Goal: Information Seeking & Learning: Find specific fact

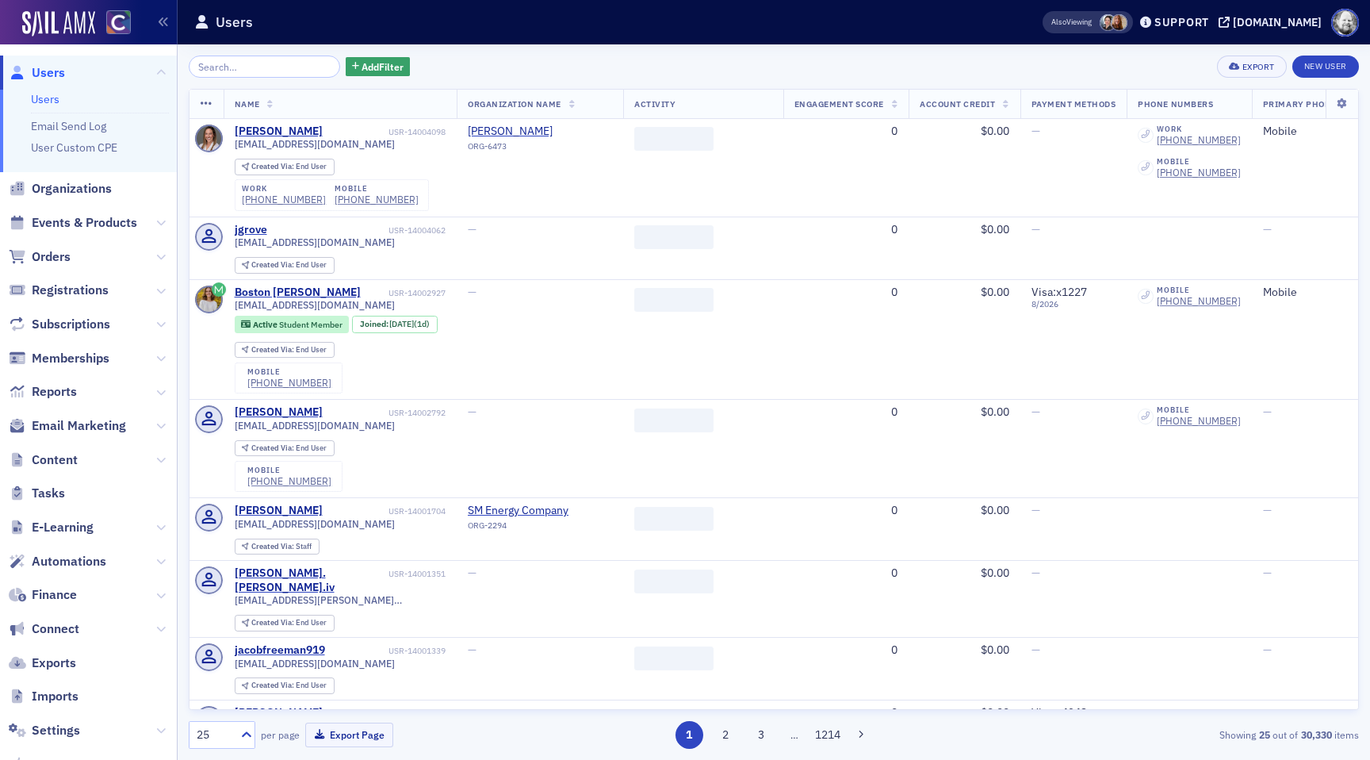
click at [236, 71] on input "search" at bounding box center [264, 67] width 151 height 22
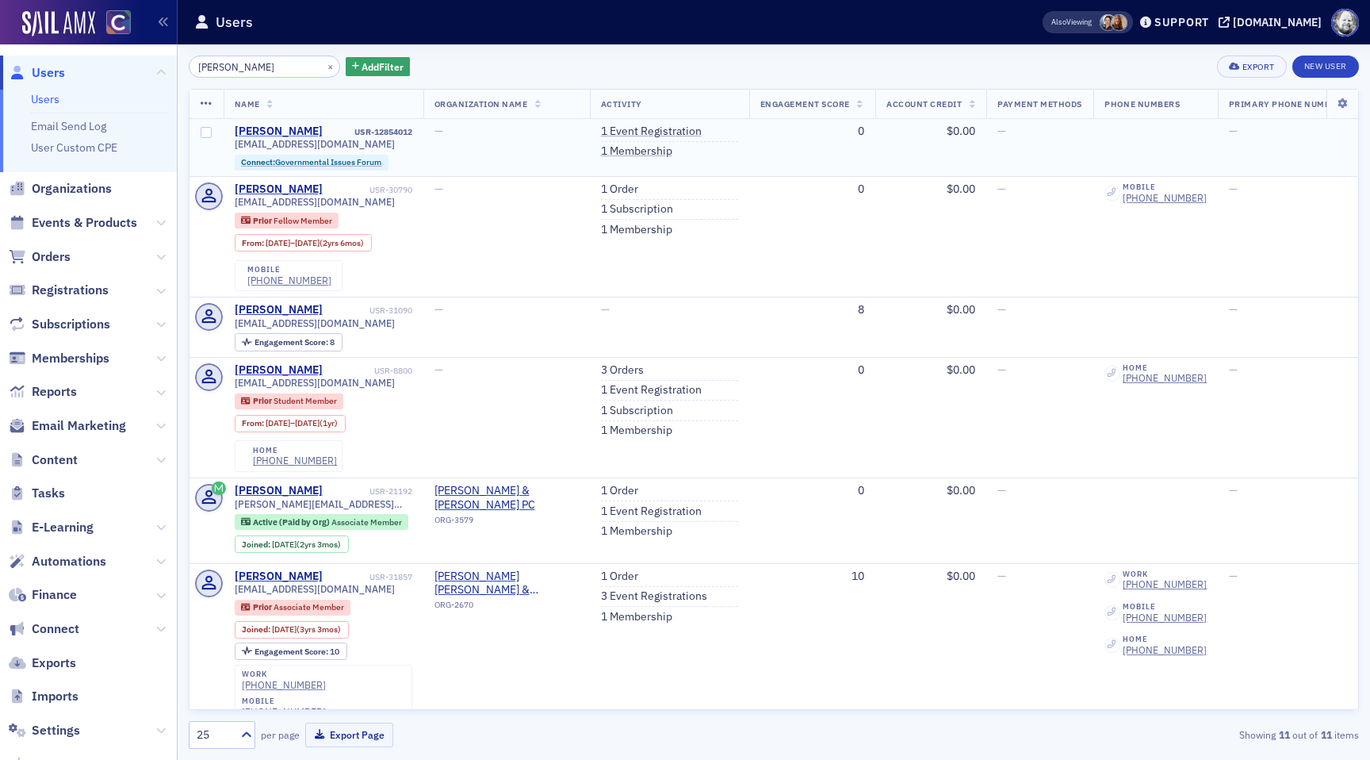
type input "[PERSON_NAME]"
click at [272, 128] on div "[PERSON_NAME]" at bounding box center [279, 131] width 88 height 14
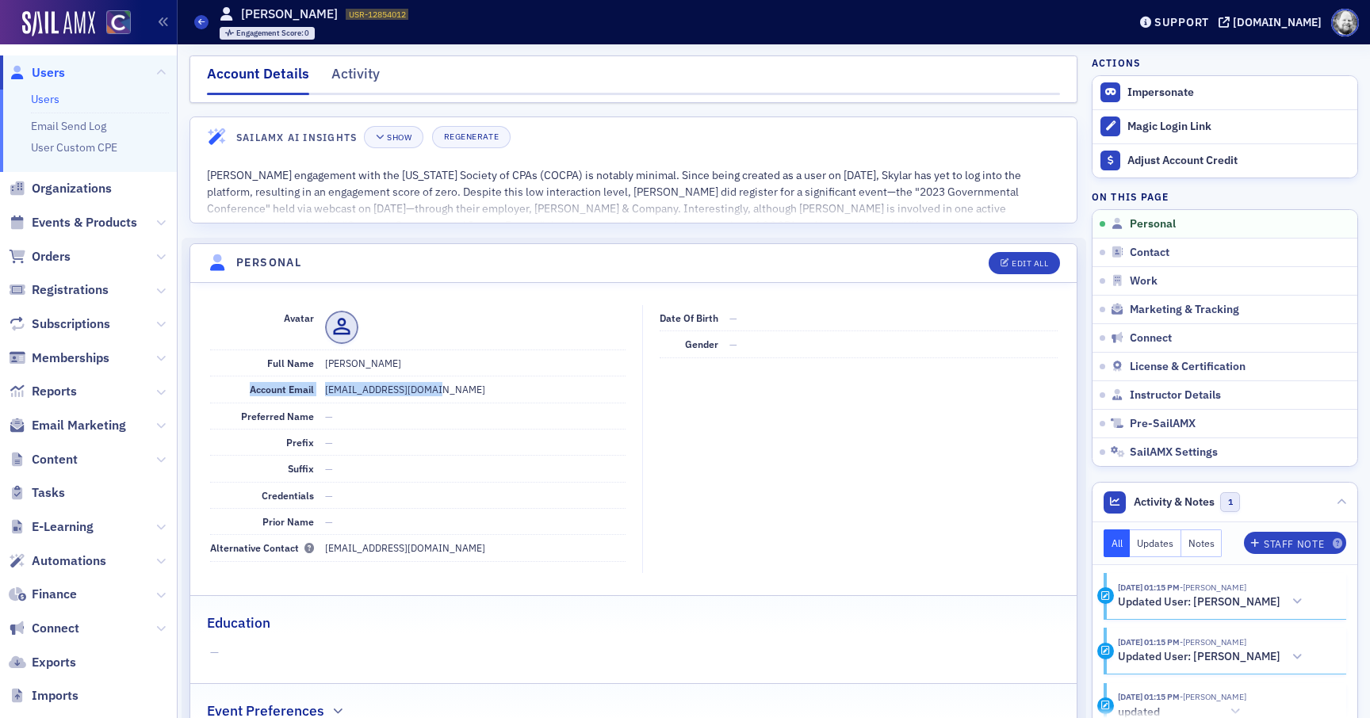
drag, startPoint x: 247, startPoint y: 389, endPoint x: 432, endPoint y: 384, distance: 185.6
click at [432, 384] on div "Account Email skylarwaite@gmail.com" at bounding box center [418, 390] width 416 height 26
drag, startPoint x: 209, startPoint y: 544, endPoint x: 436, endPoint y: 547, distance: 227.6
click at [435, 548] on div "Avatar Full Name Skylar Waite Account Email skylarwaite@gmail.com Preferred Nam…" at bounding box center [633, 439] width 887 height 268
click at [32, 107] on ul "Users Email Send Log User Custom CPE" at bounding box center [88, 131] width 177 height 82
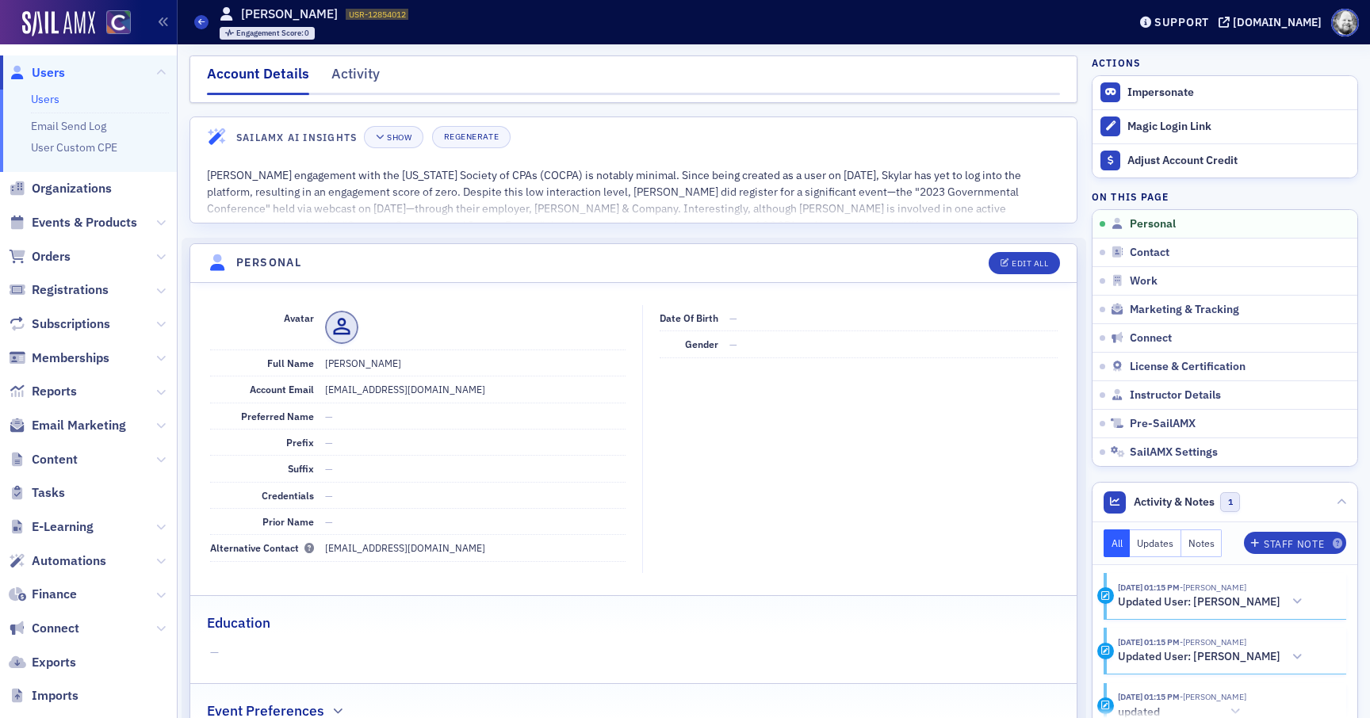
click at [40, 100] on link "Users" at bounding box center [45, 99] width 29 height 14
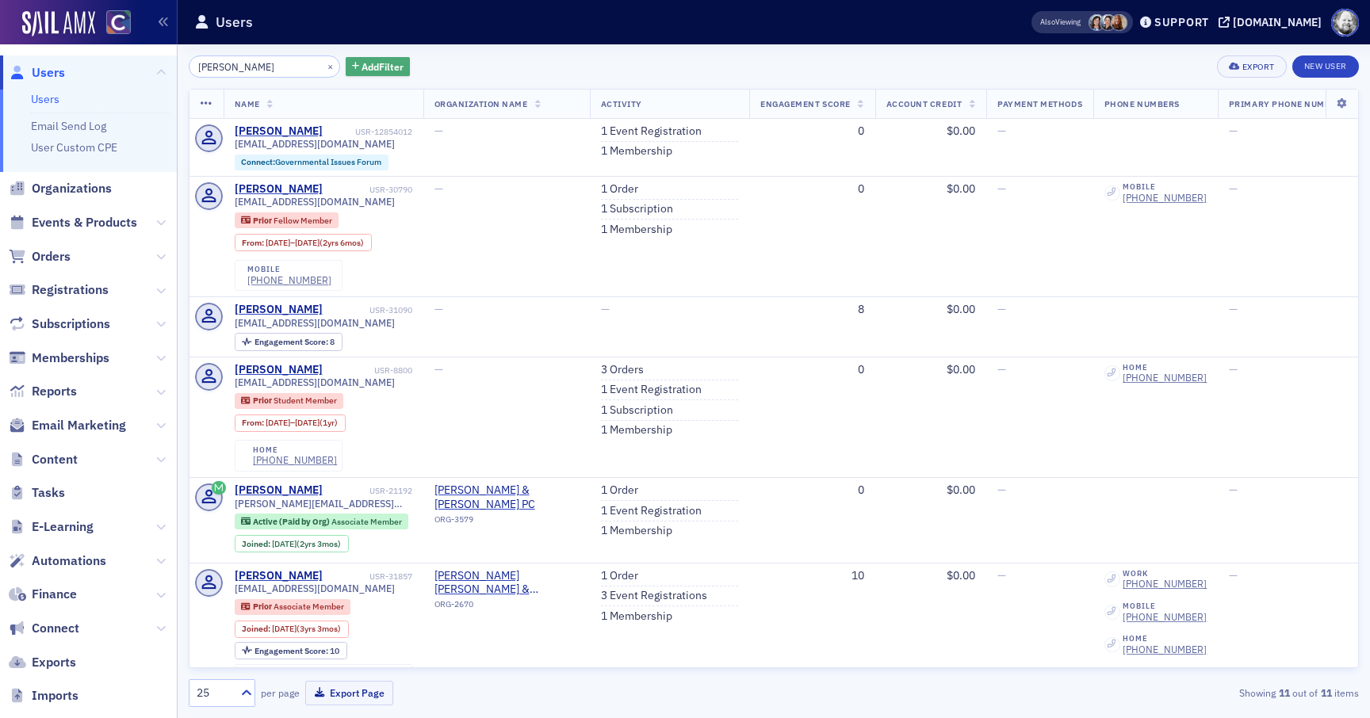
click at [362, 61] on span "Add Filter" at bounding box center [383, 66] width 42 height 14
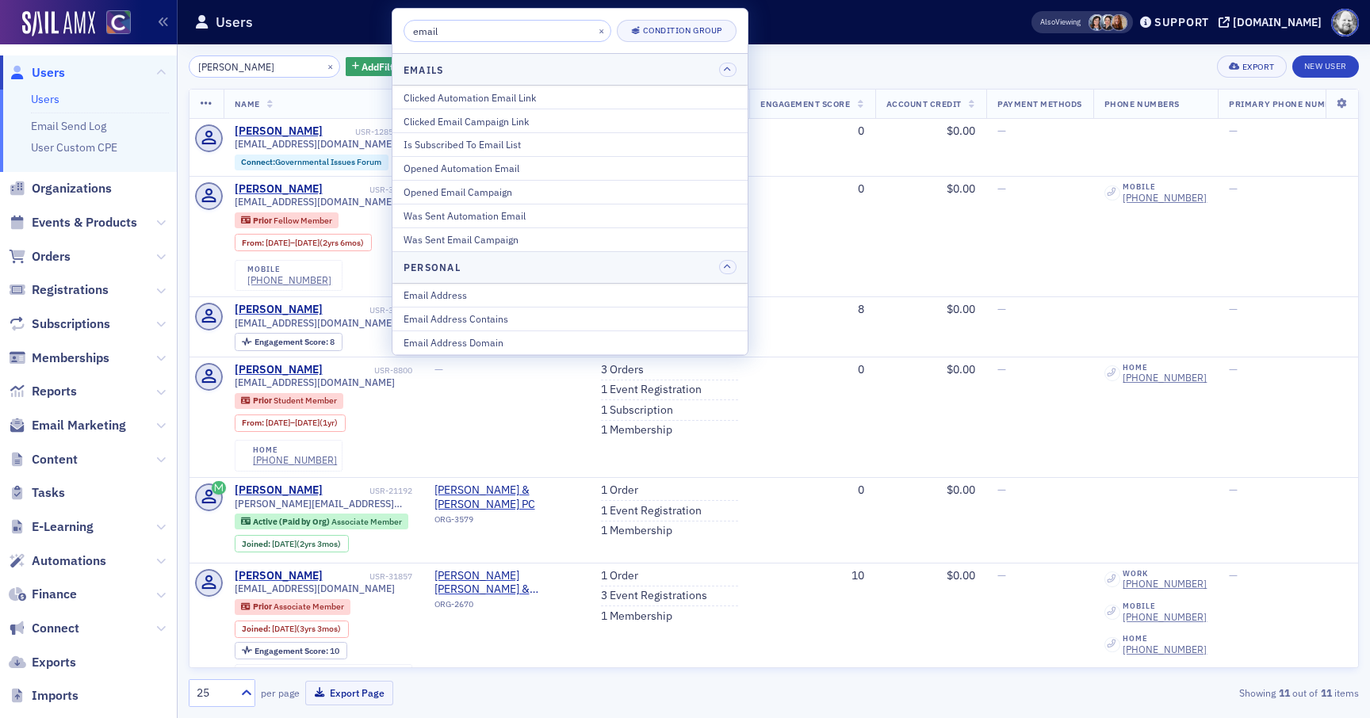
type input "email"
click at [784, 34] on div "Users" at bounding box center [587, 22] width 787 height 30
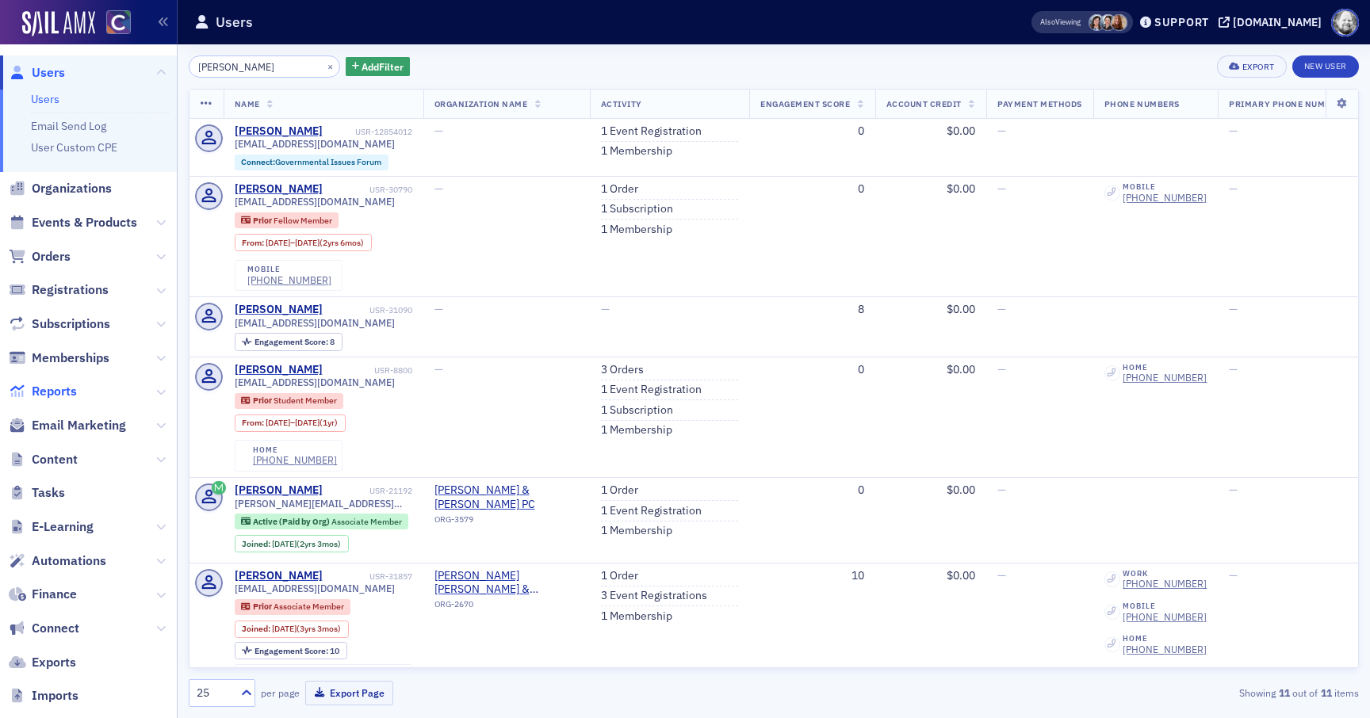
click at [57, 390] on span "Reports" at bounding box center [54, 391] width 45 height 17
click at [324, 69] on button "×" at bounding box center [331, 66] width 14 height 14
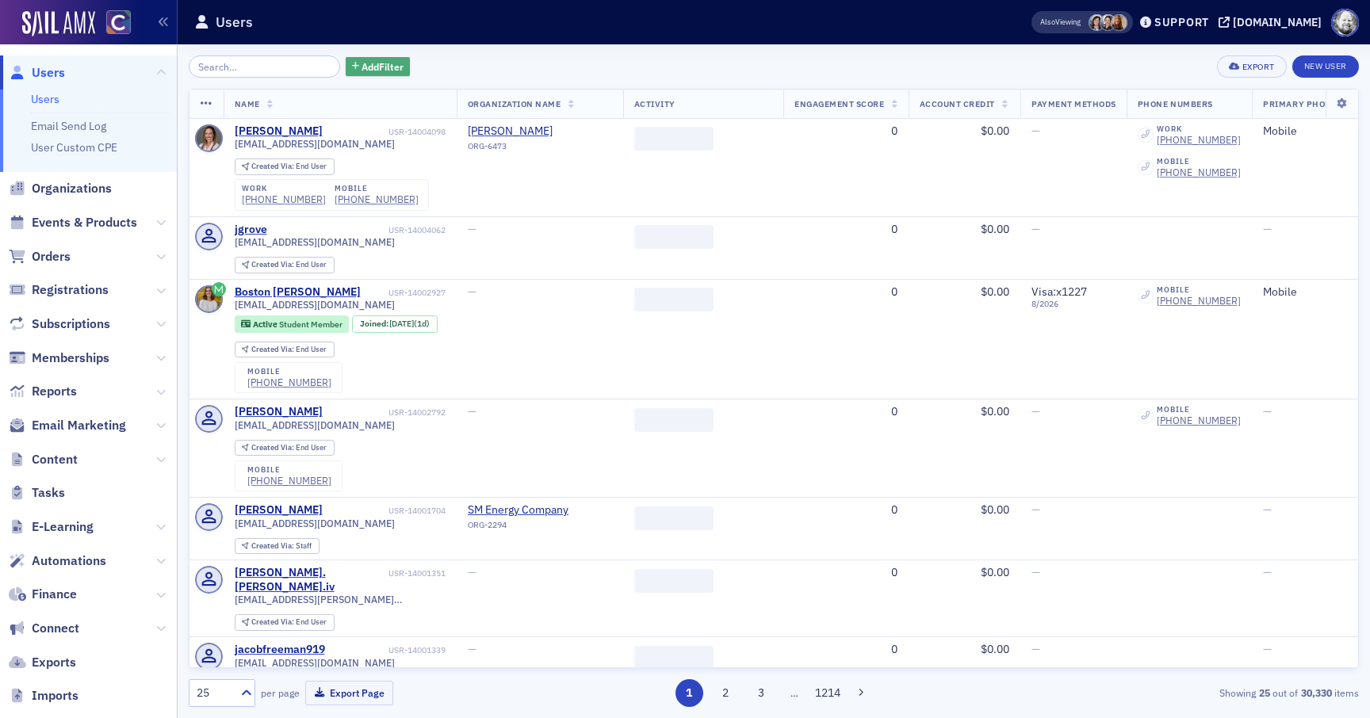
click at [352, 69] on icon "button" at bounding box center [355, 67] width 7 height 9
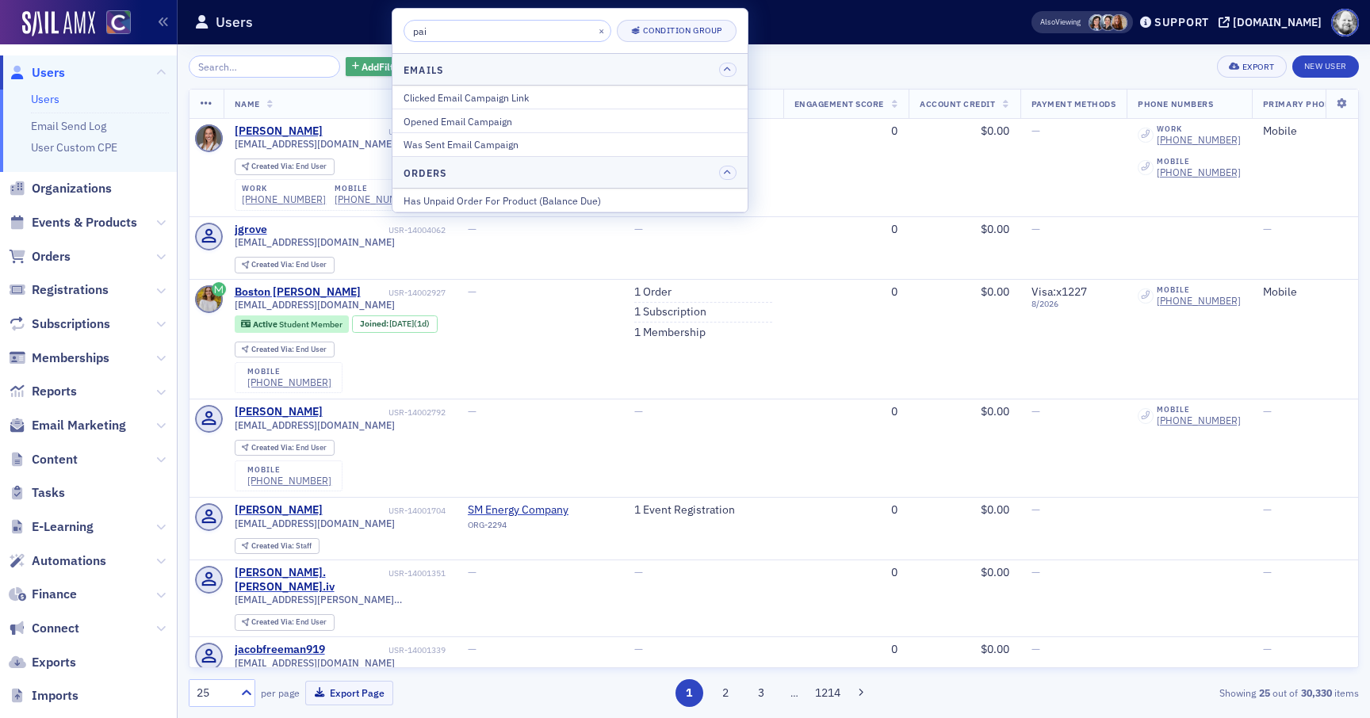
type input "paid"
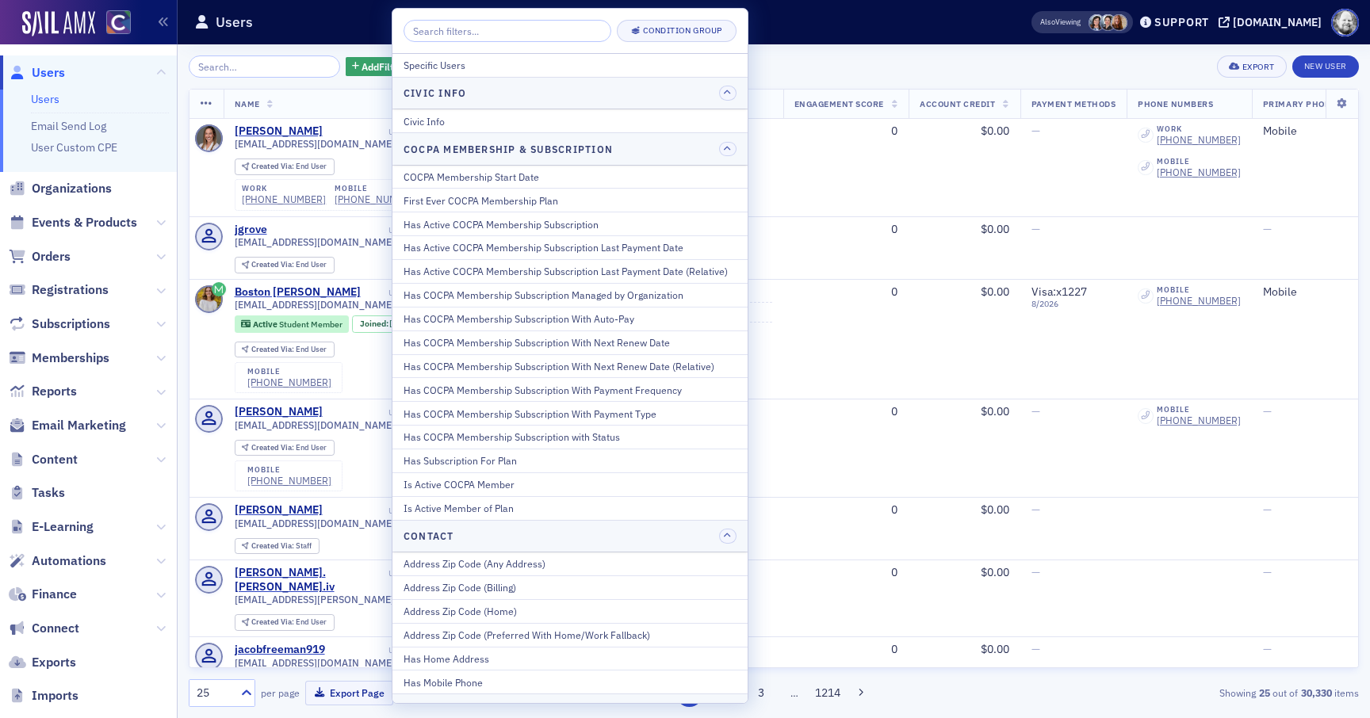
click at [814, 55] on div "Add Filter Export New User Name Organization Name Activity Engagement Score Acc…" at bounding box center [774, 381] width 1170 height 674
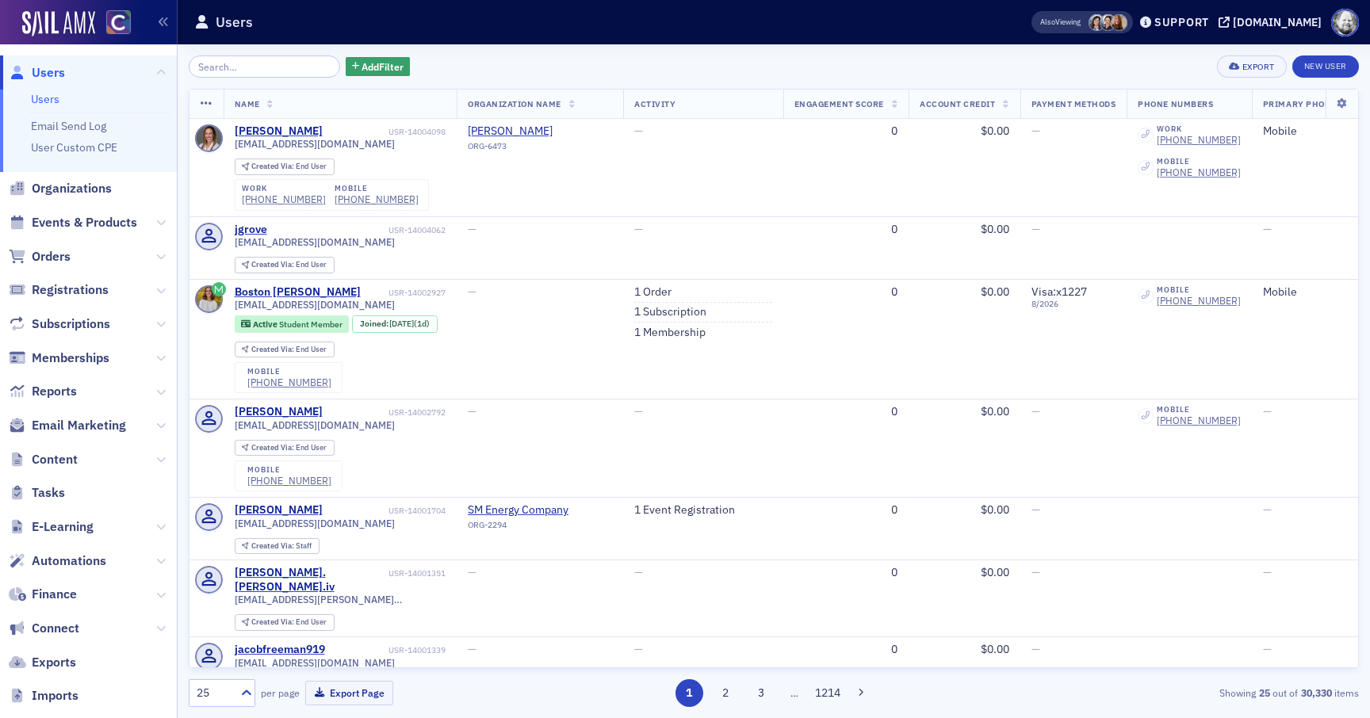
click at [87, 548] on span "Automations" at bounding box center [88, 561] width 177 height 34
click at [87, 564] on span "Automations" at bounding box center [69, 561] width 75 height 17
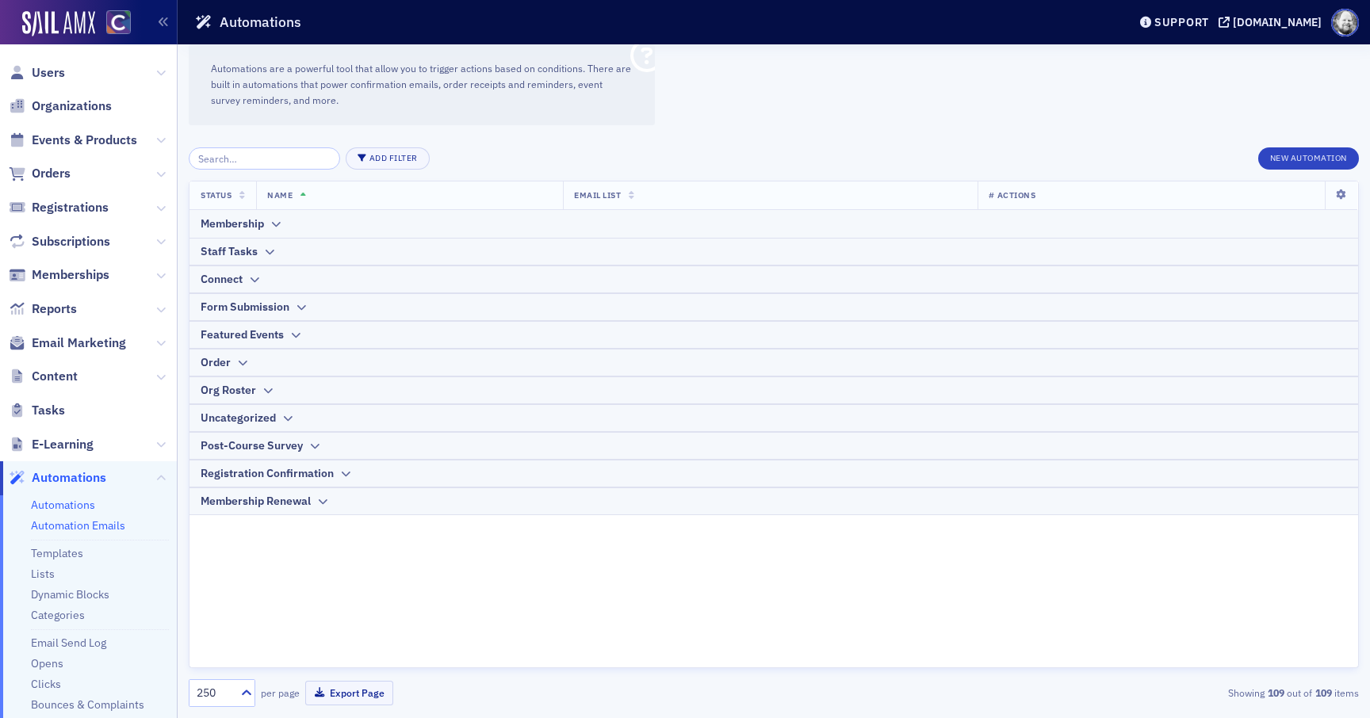
click at [105, 523] on link "Automation Emails" at bounding box center [78, 526] width 94 height 14
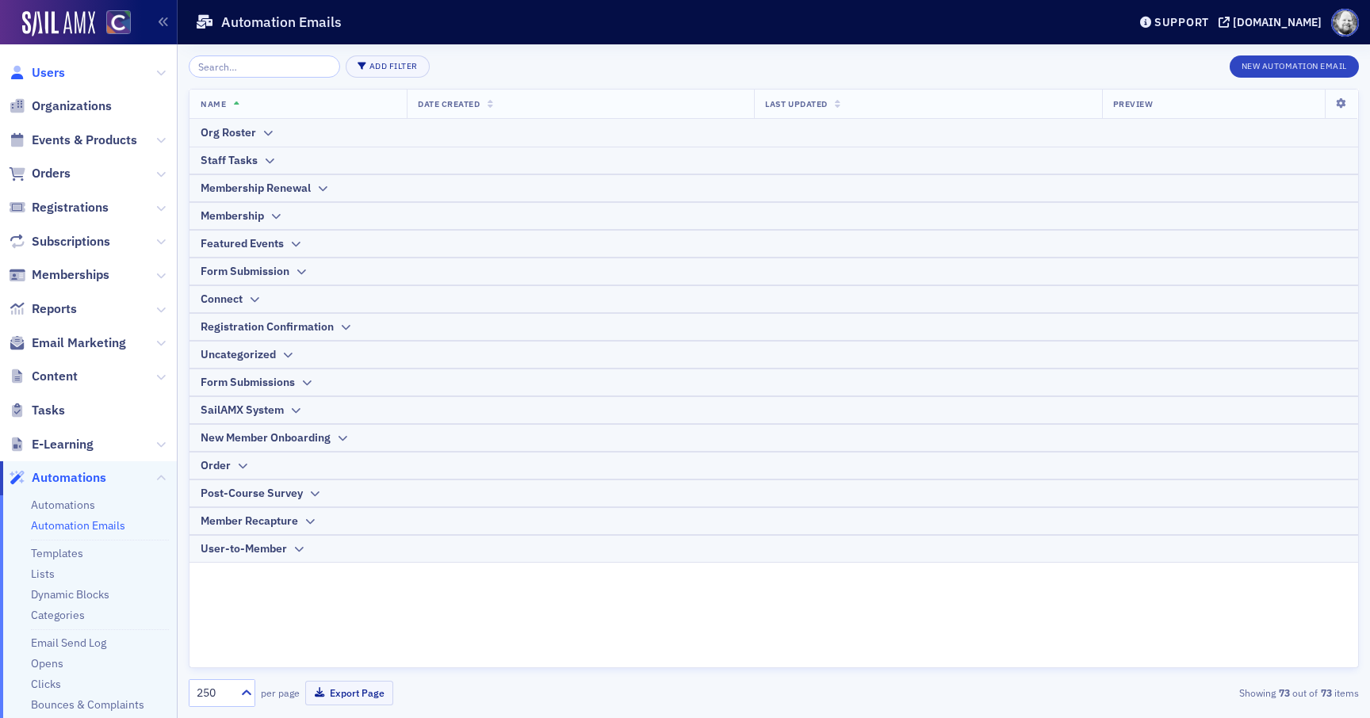
click at [49, 64] on span "Users" at bounding box center [48, 72] width 33 height 17
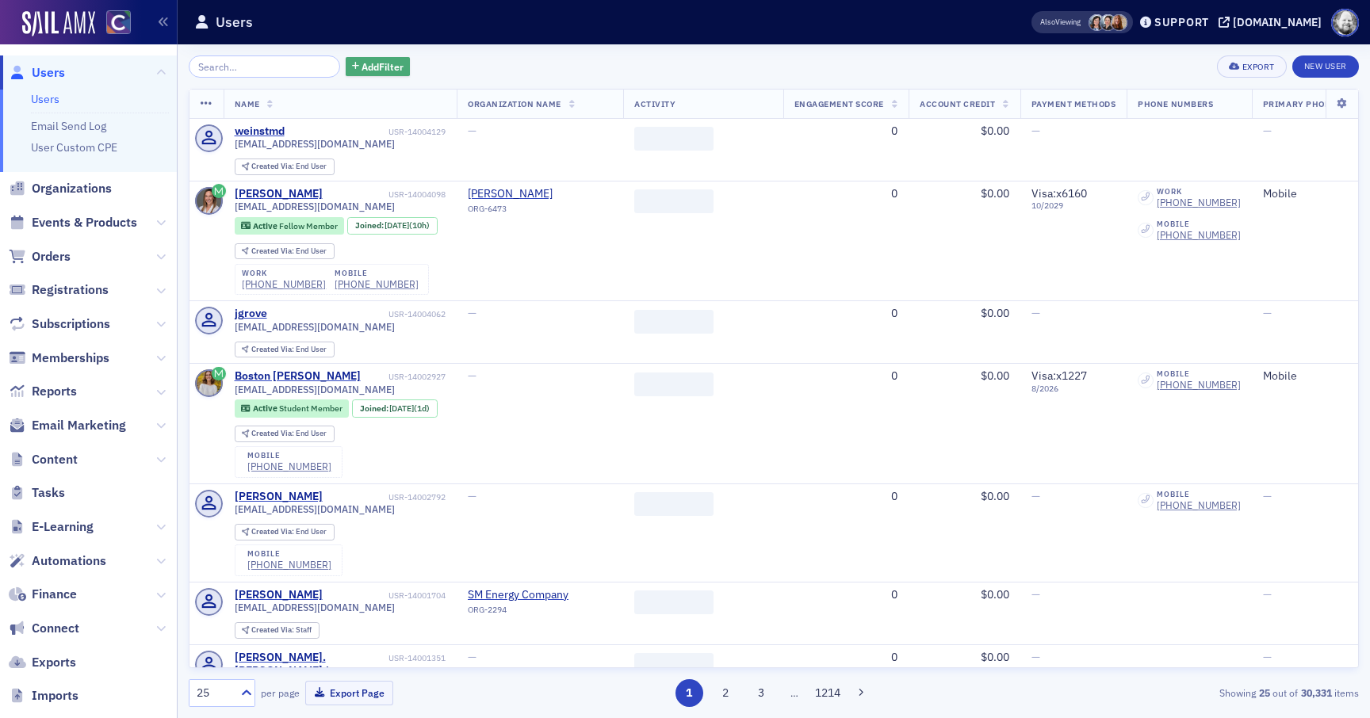
click at [362, 63] on span "Add Filter" at bounding box center [383, 66] width 42 height 14
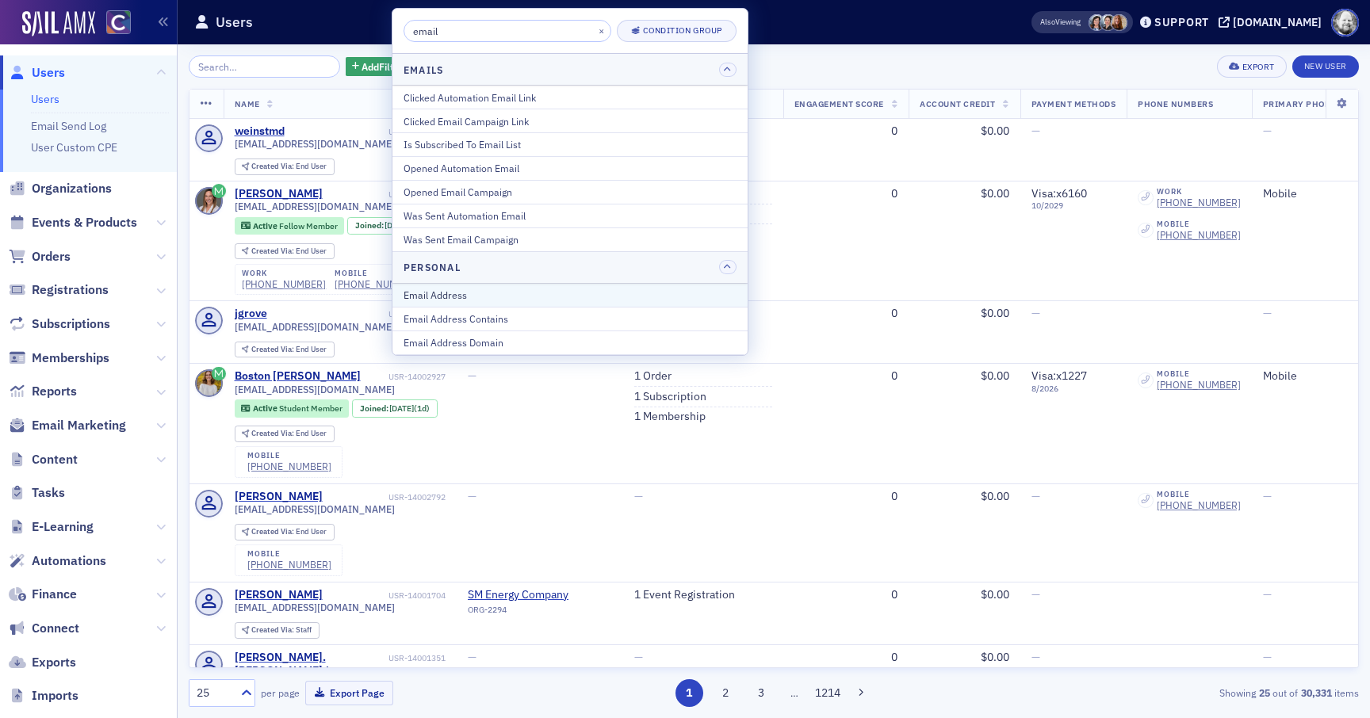
type input "email"
click at [437, 295] on div "Email Address" at bounding box center [570, 295] width 333 height 14
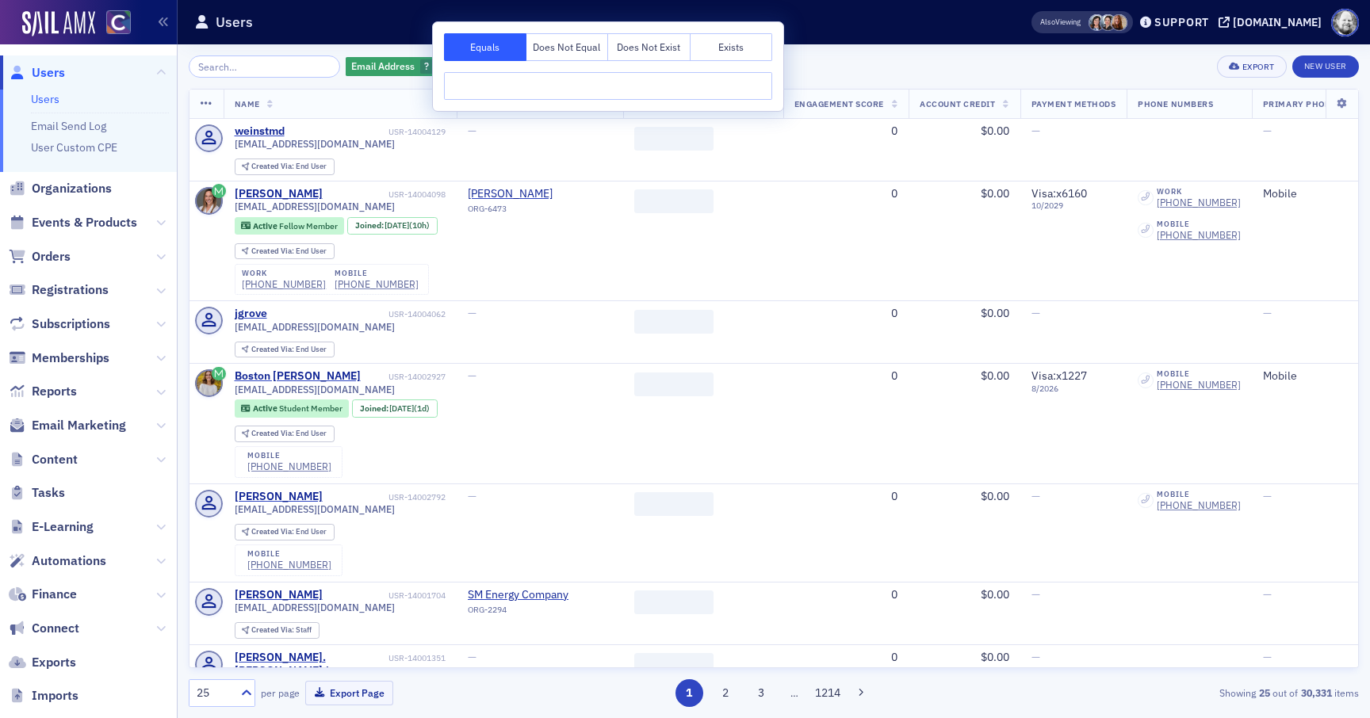
click at [548, 90] on input "text" at bounding box center [608, 86] width 328 height 28
type input "g"
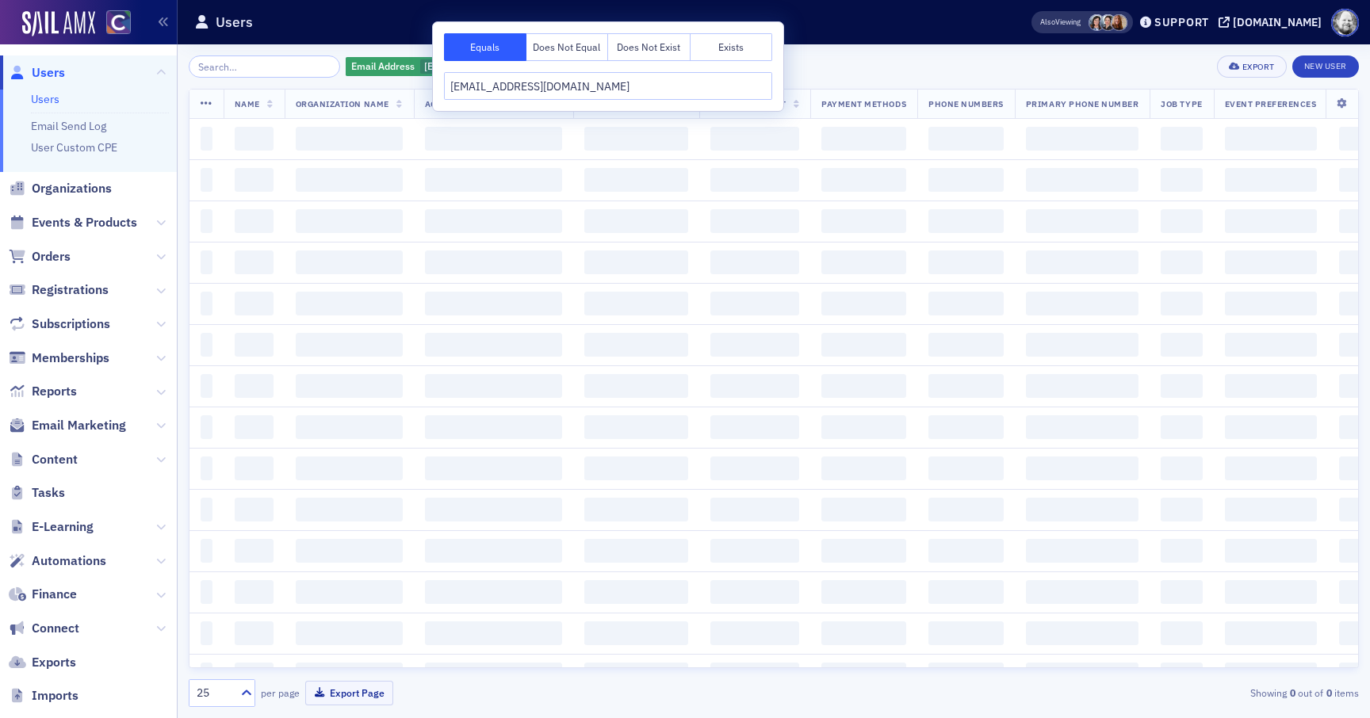
type input "[EMAIL_ADDRESS][DOMAIN_NAME]"
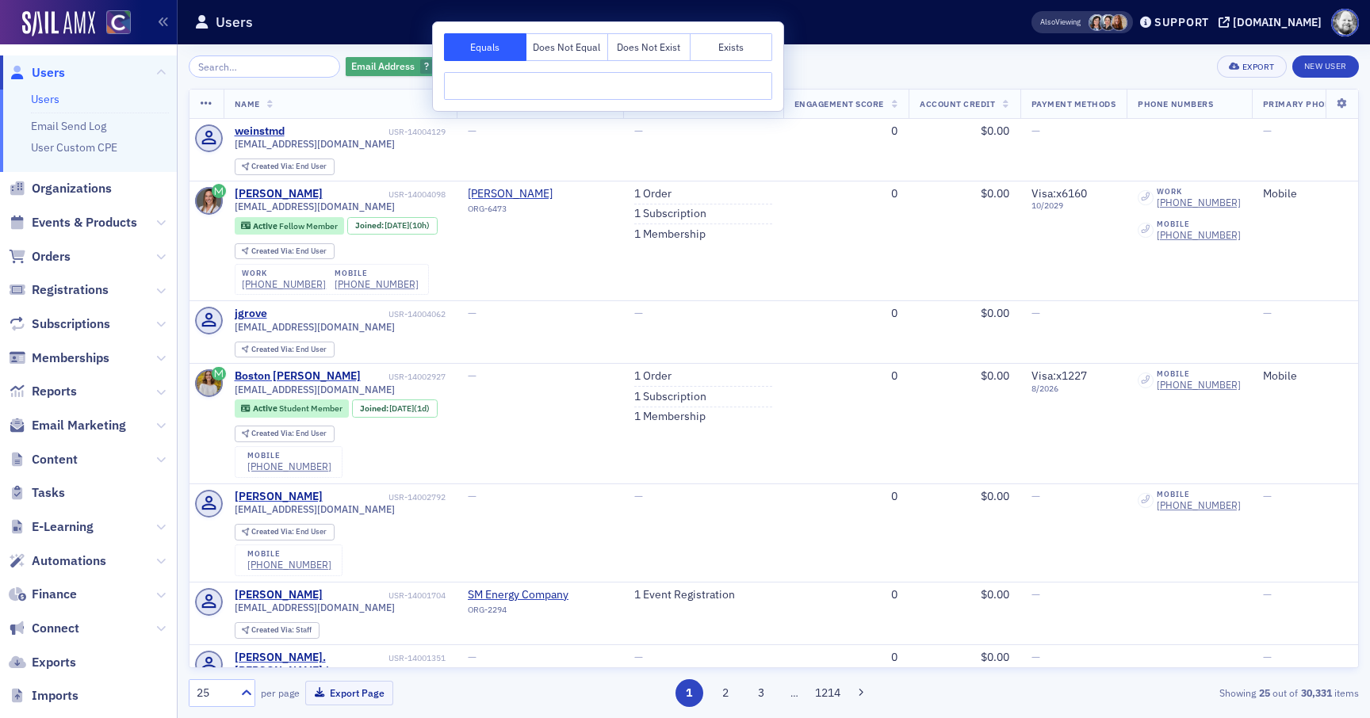
click at [414, 67] on div "Email Address ?" at bounding box center [399, 67] width 107 height 20
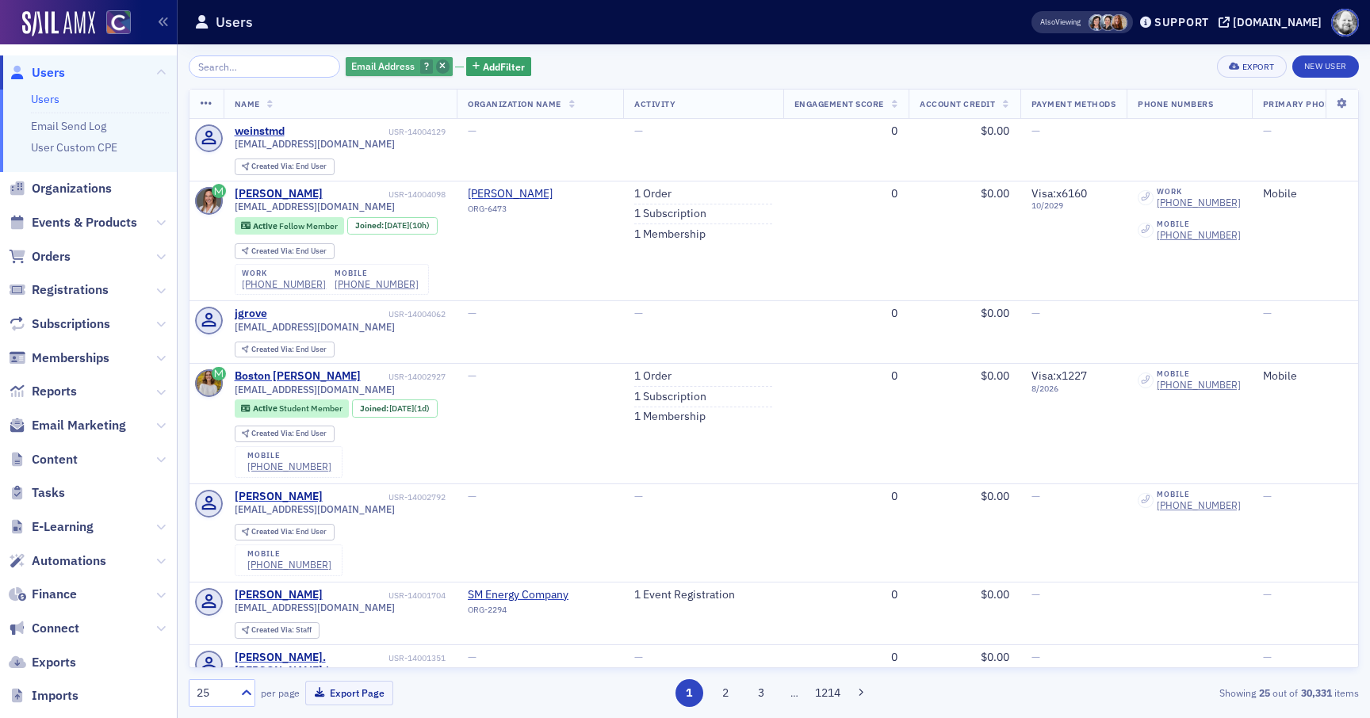
click at [436, 64] on span "button" at bounding box center [443, 66] width 14 height 14
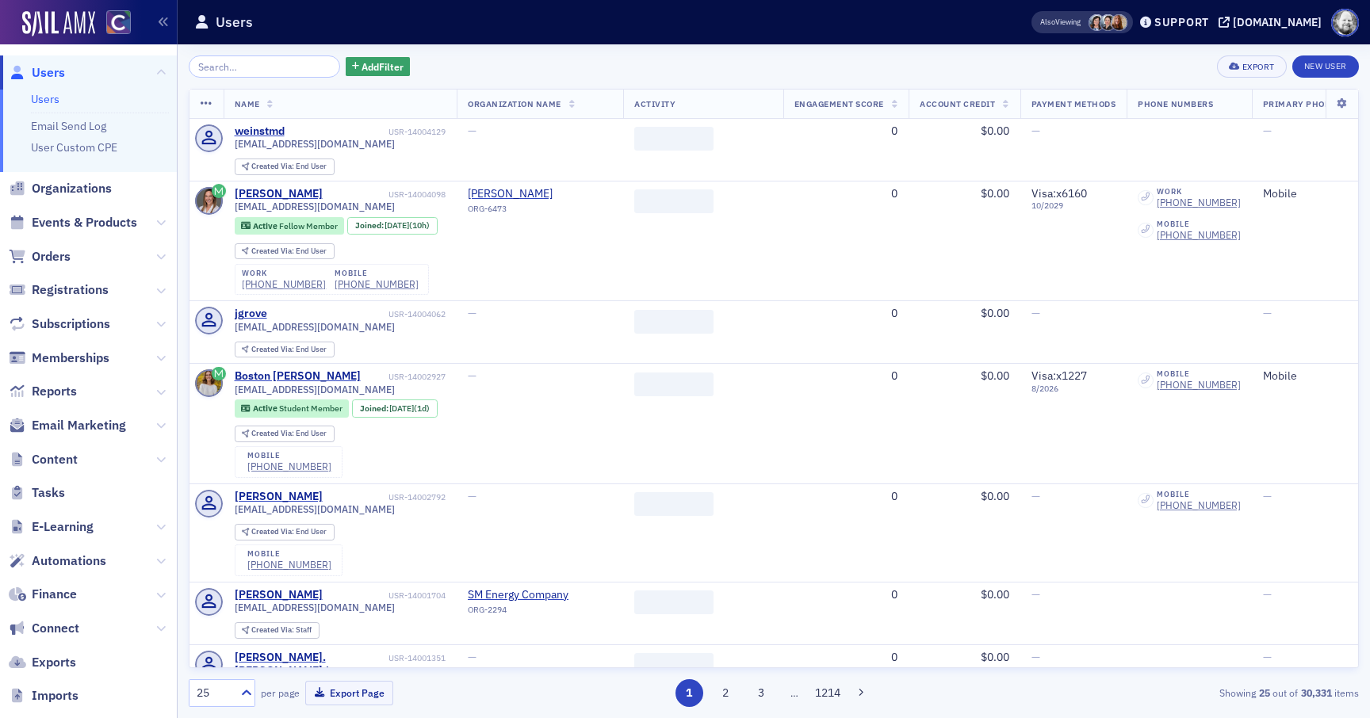
click at [560, 56] on div "Add Filter Export New User" at bounding box center [774, 67] width 1170 height 22
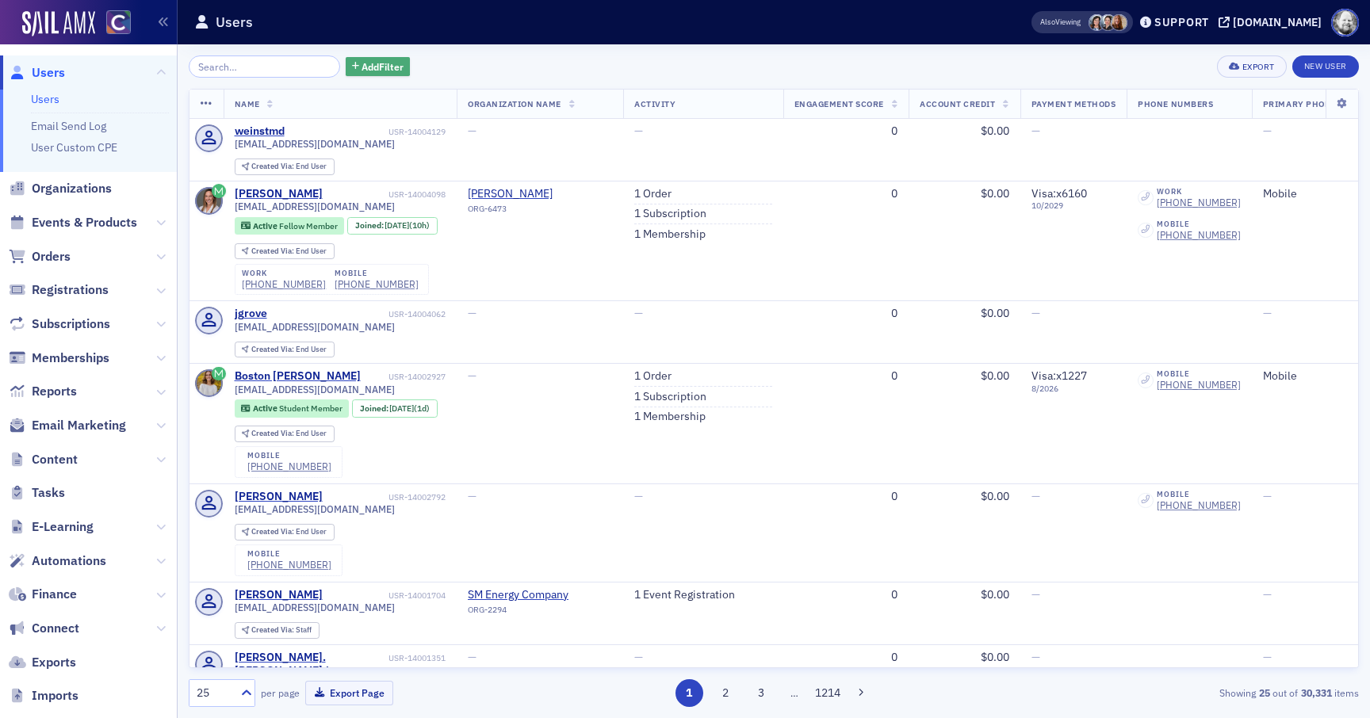
click at [368, 57] on div "Add Filter" at bounding box center [378, 67] width 65 height 20
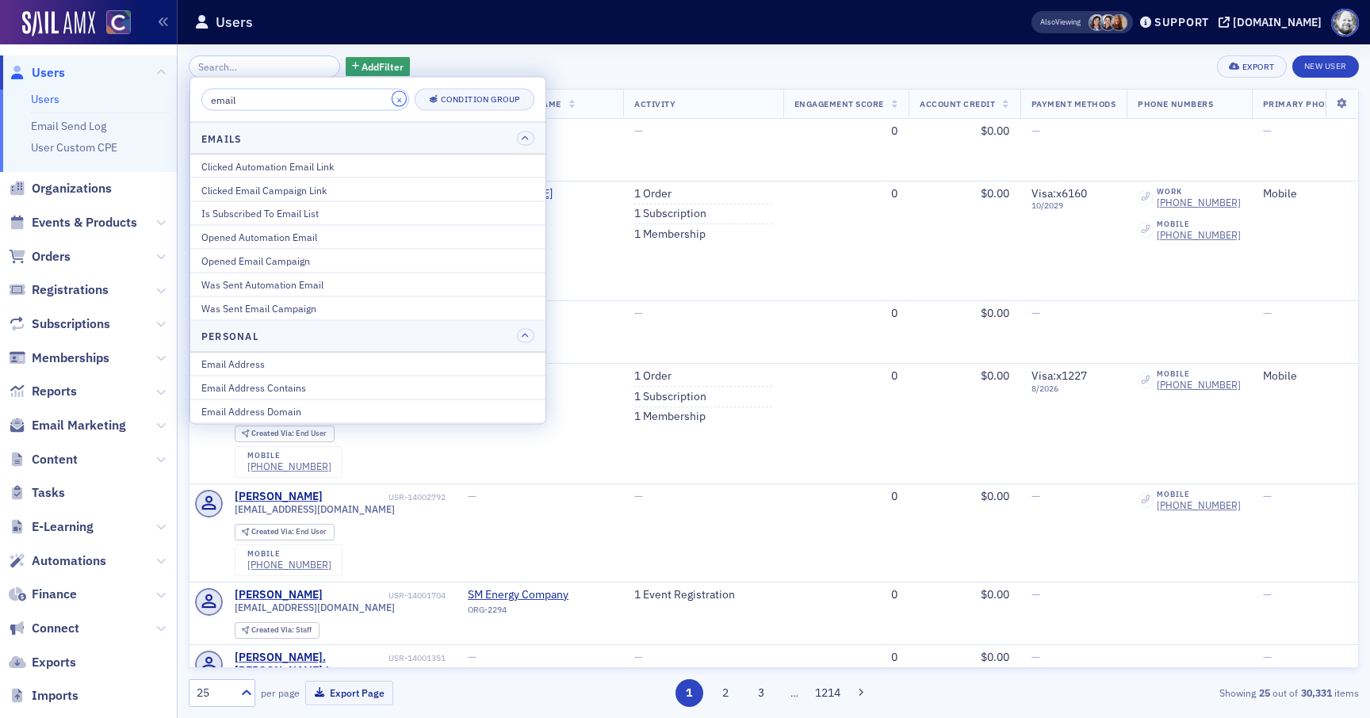
click at [393, 100] on button "×" at bounding box center [400, 99] width 14 height 14
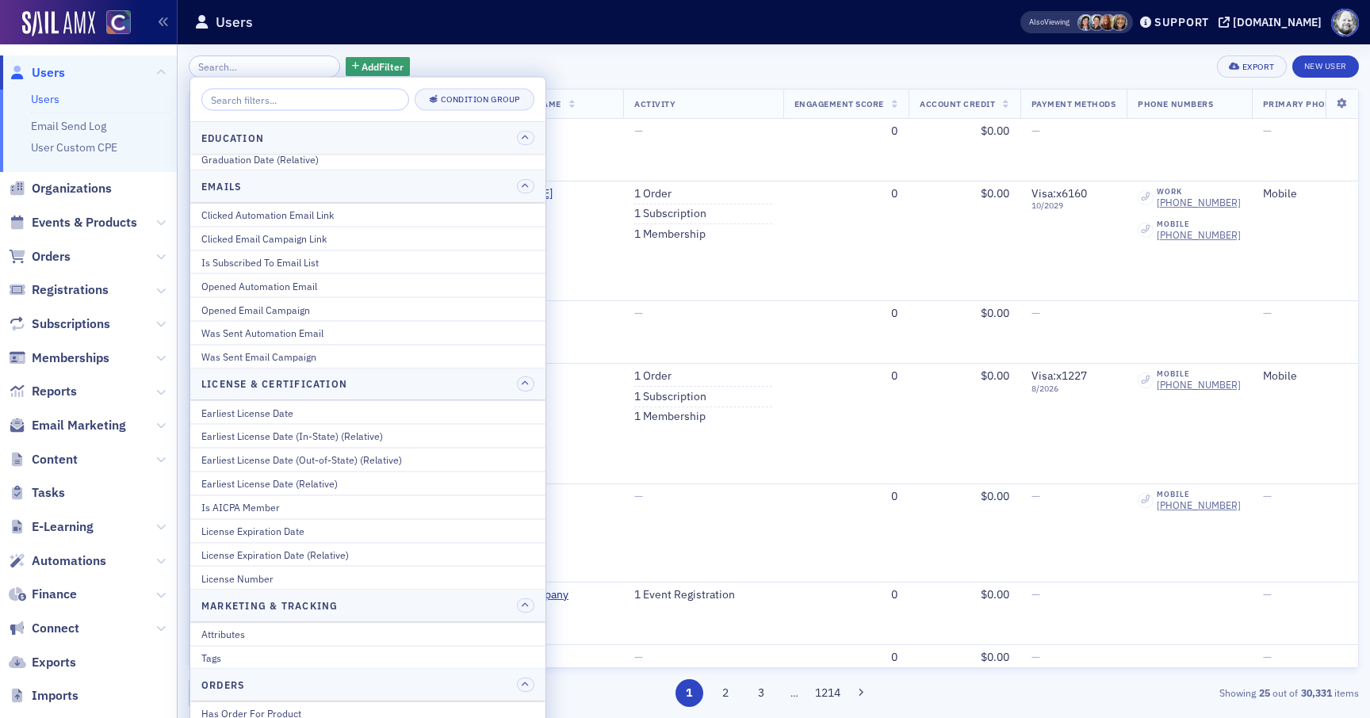
scroll to position [672, 0]
click at [1346, 101] on icon at bounding box center [1342, 104] width 33 height 10
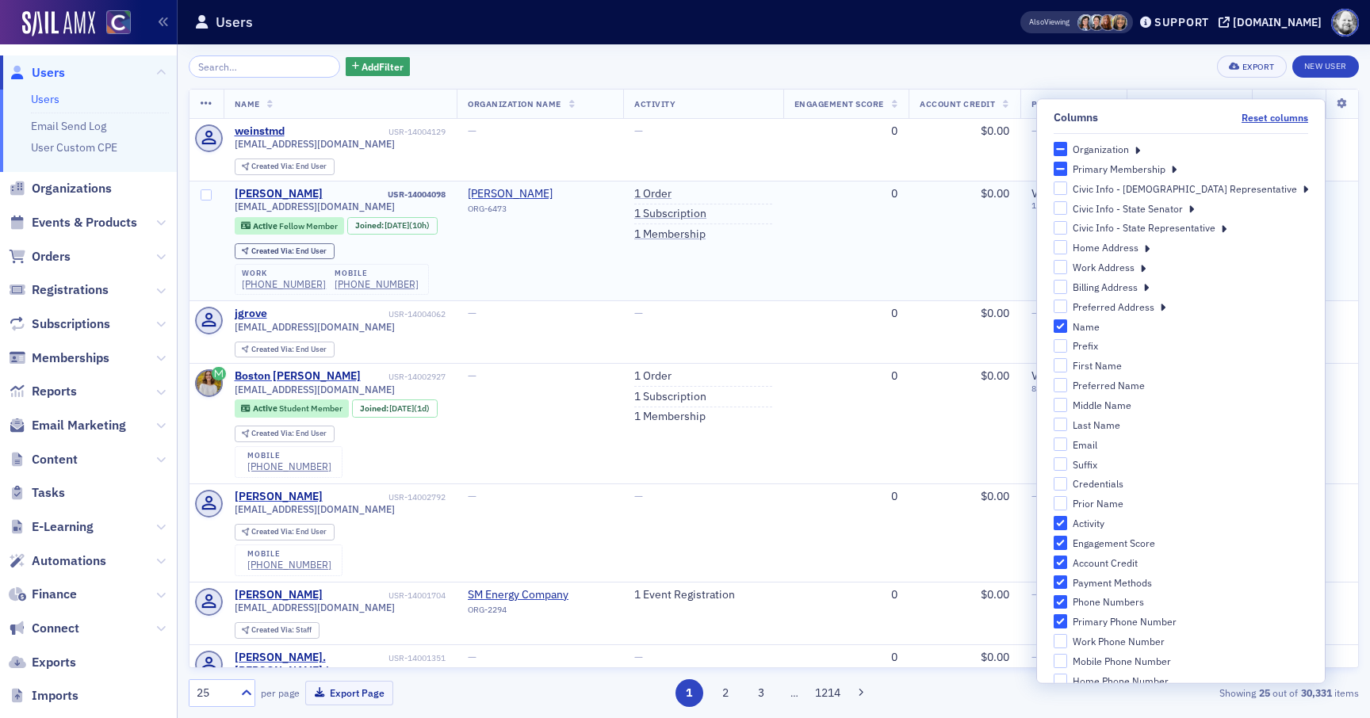
scroll to position [0, 0]
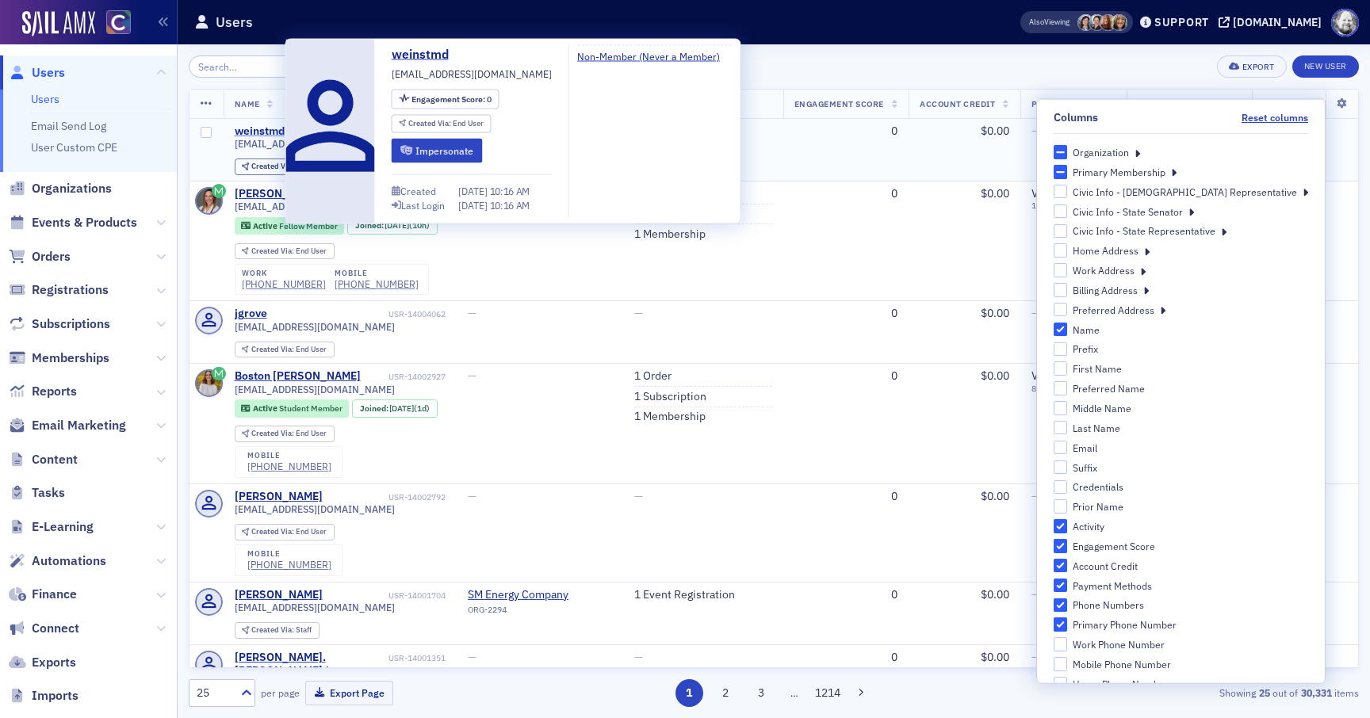
click at [255, 132] on div "weinstmd" at bounding box center [260, 131] width 50 height 14
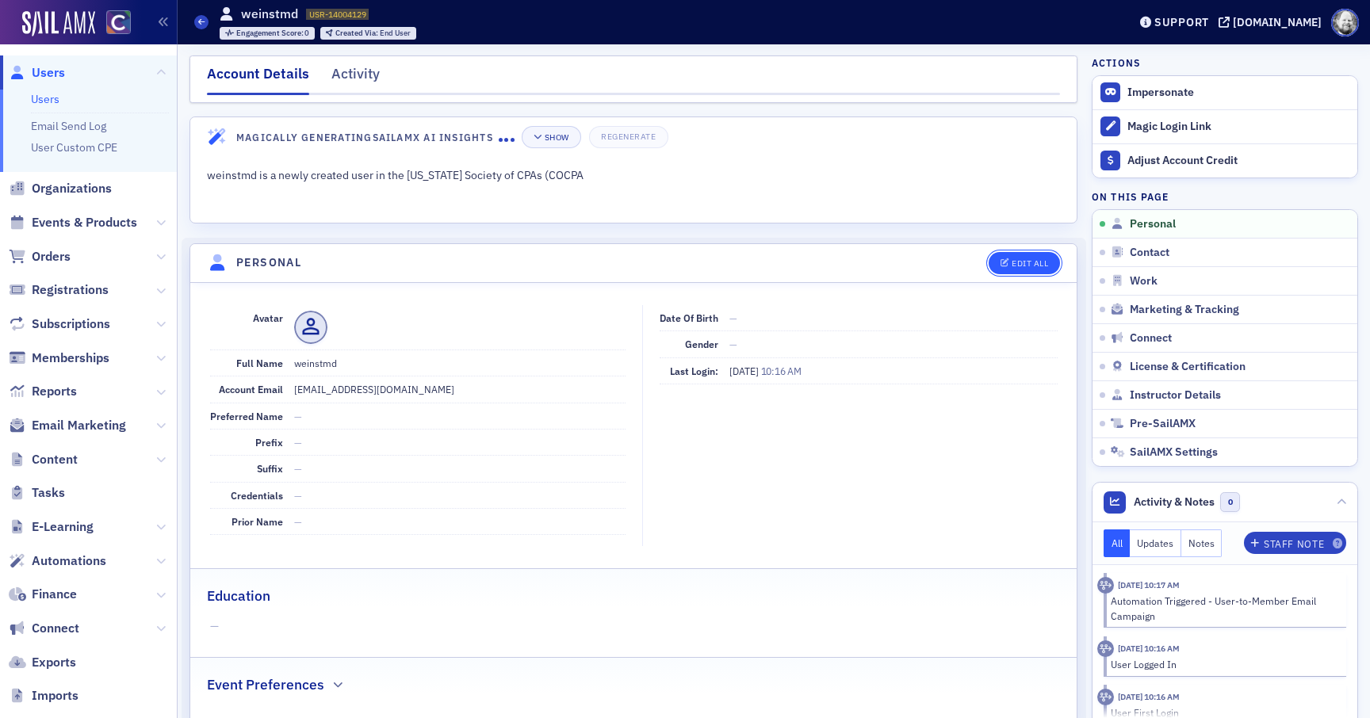
click at [1026, 254] on button "Edit All" at bounding box center [1024, 263] width 71 height 22
select select "US"
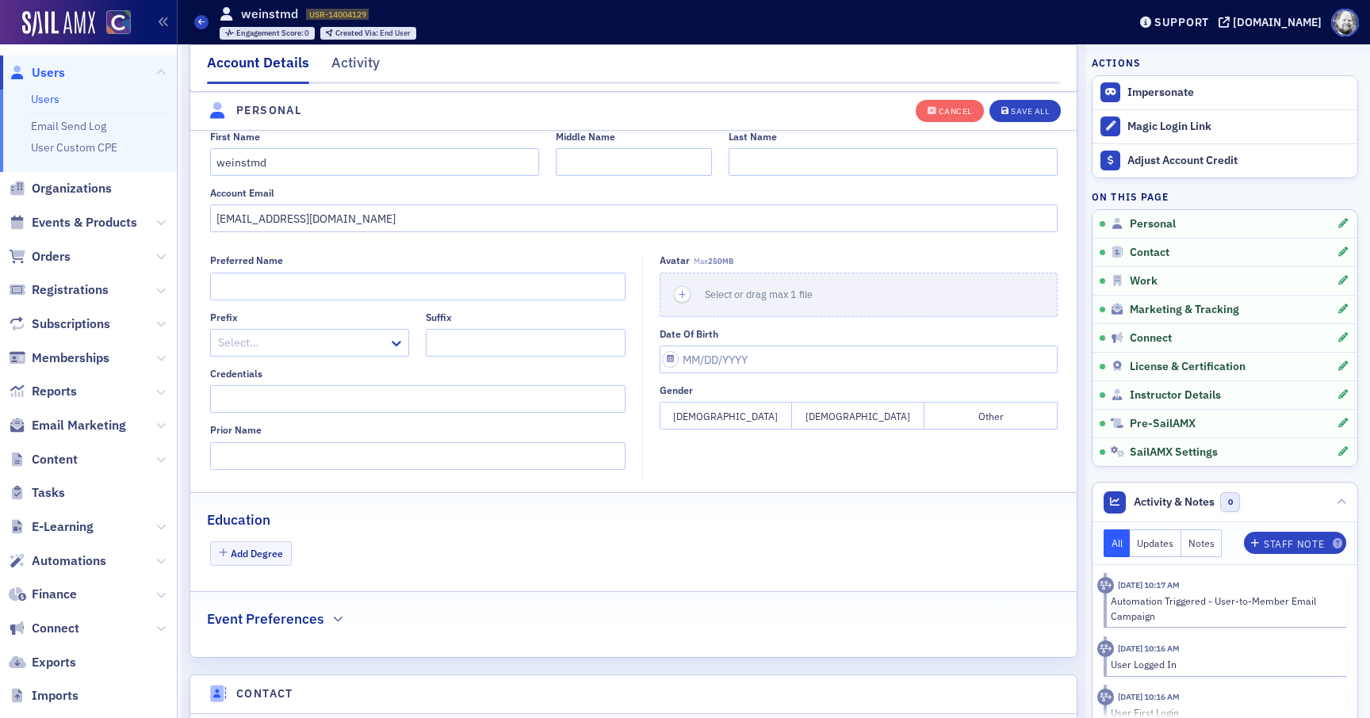
scroll to position [209, 0]
click at [933, 109] on icon "button" at bounding box center [933, 111] width 10 height 9
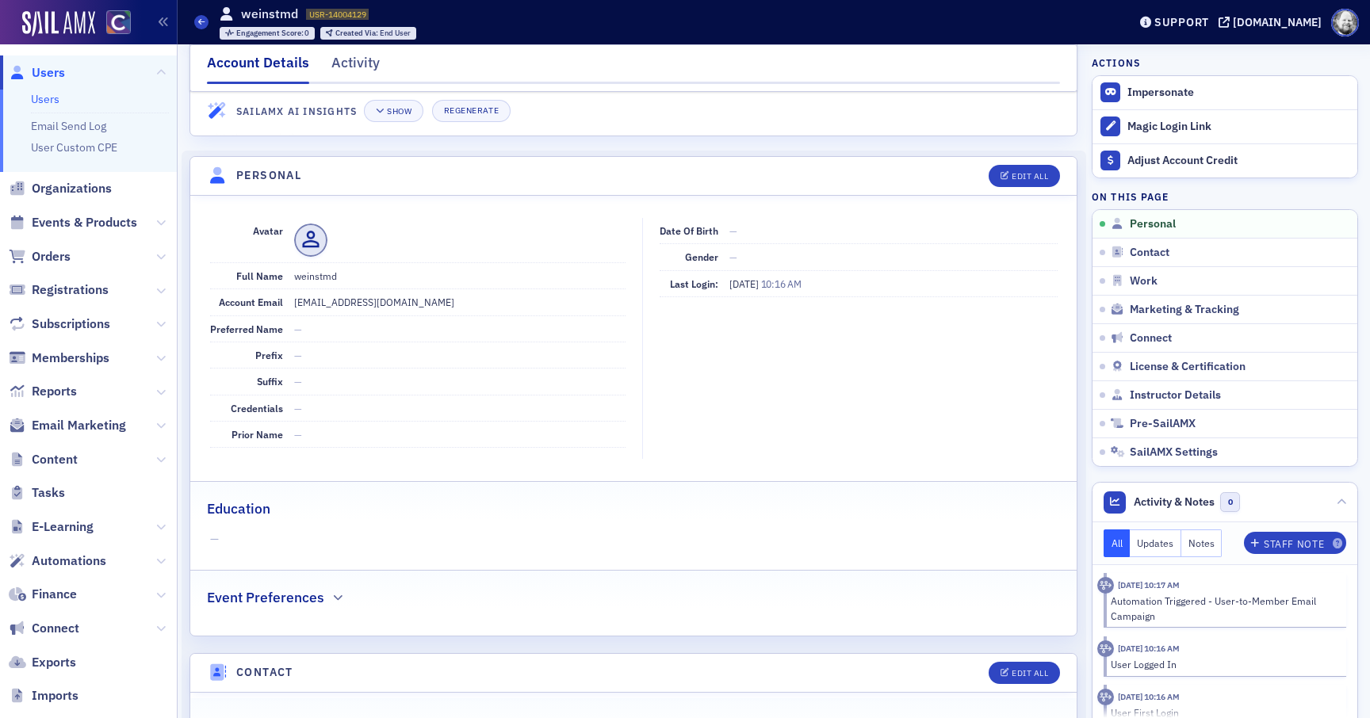
scroll to position [0, 0]
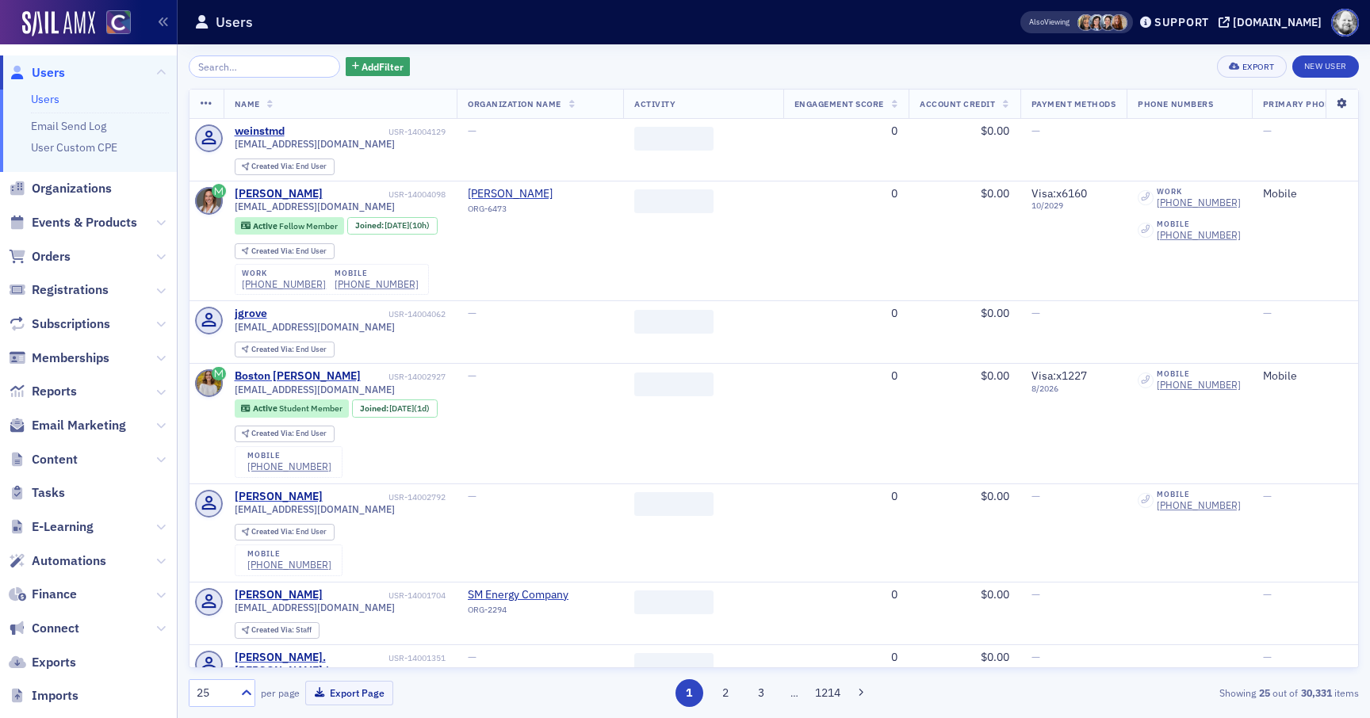
click at [1345, 102] on icon at bounding box center [1342, 104] width 33 height 10
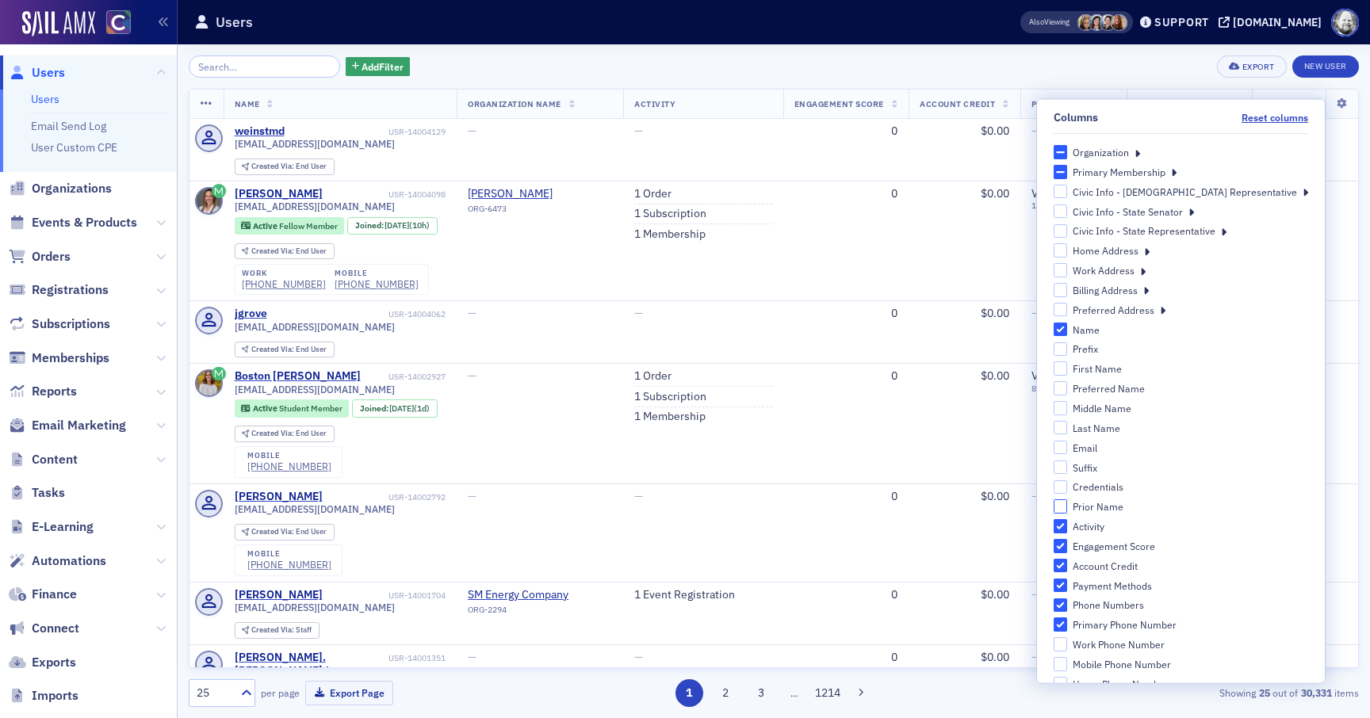
click at [1068, 507] on input "Prior Name" at bounding box center [1061, 507] width 14 height 14
checkbox input "true"
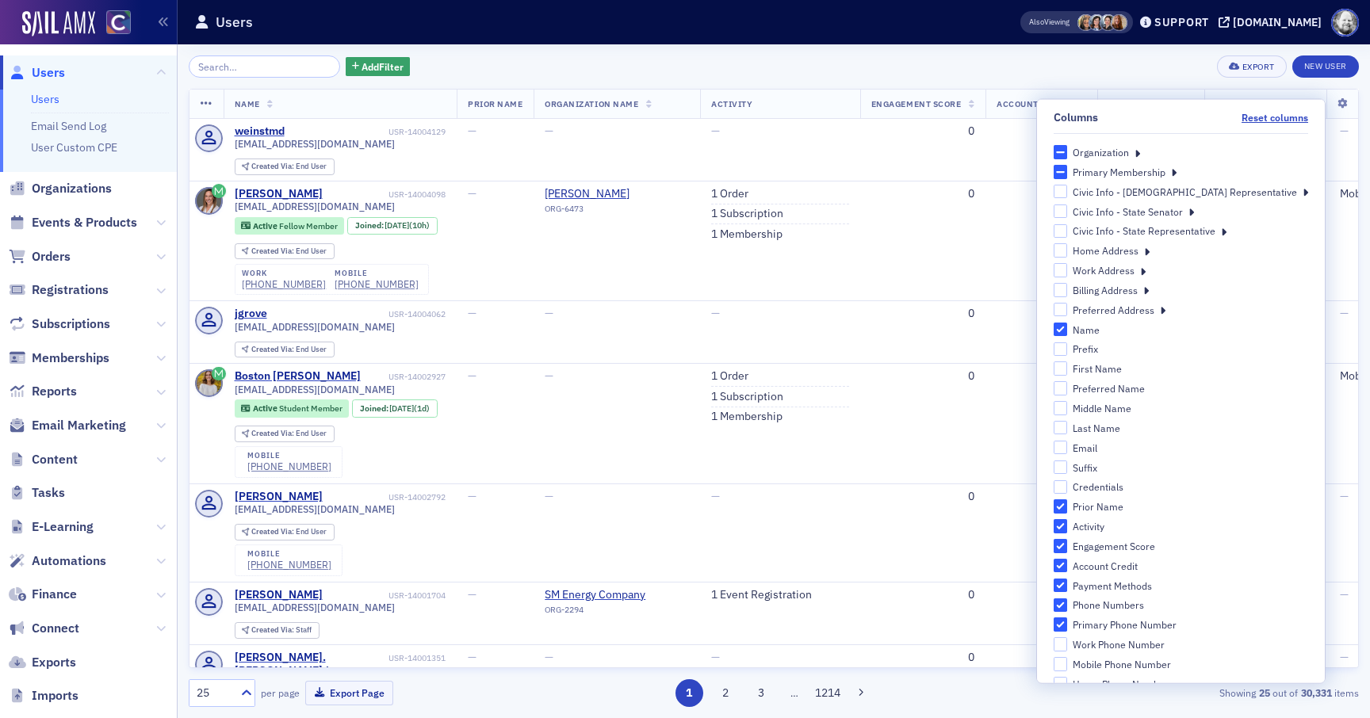
click at [1143, 75] on div "Add Filter Export New User" at bounding box center [774, 67] width 1170 height 22
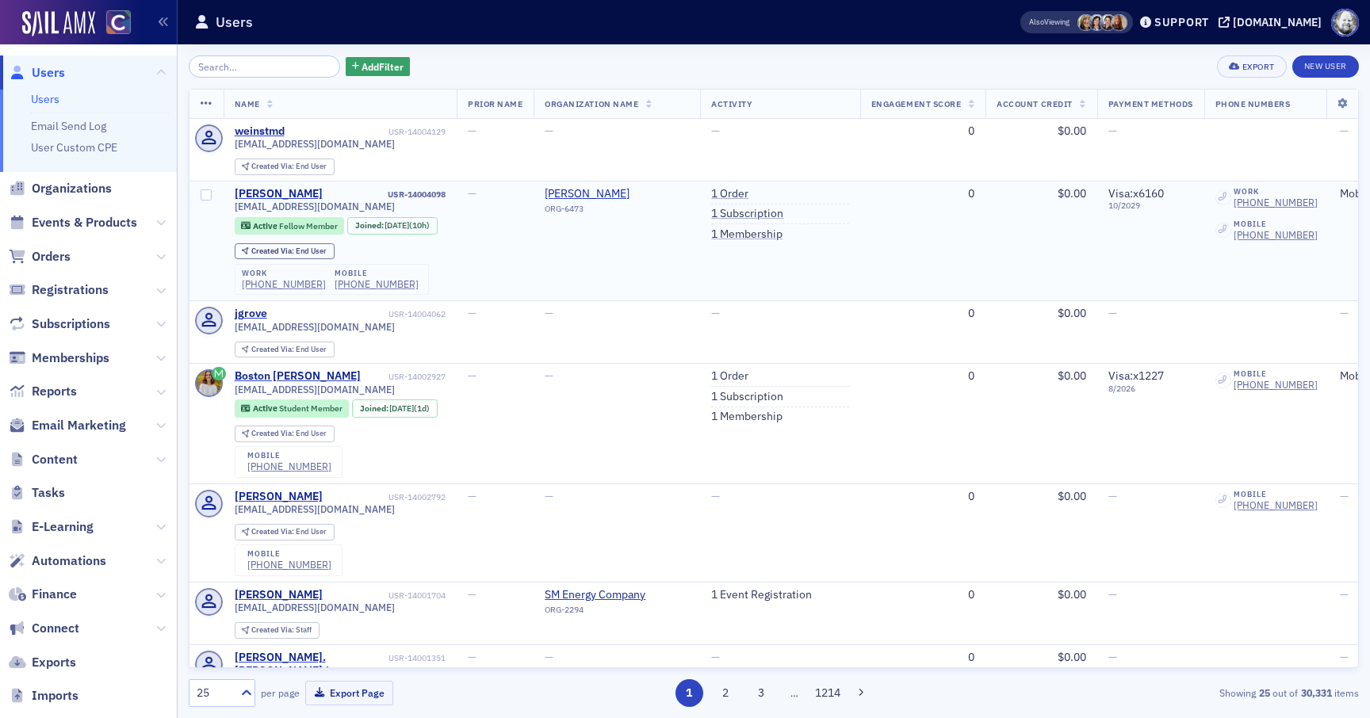
scroll to position [0, 16]
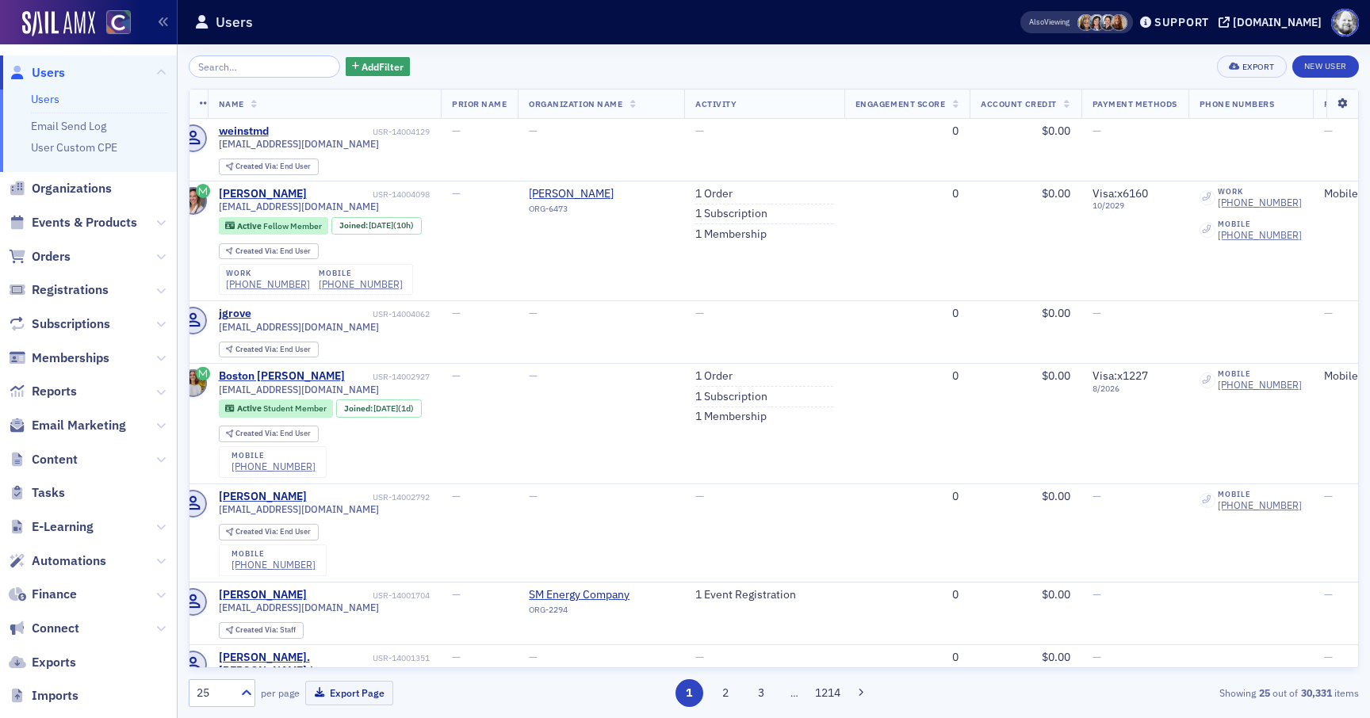
click at [1336, 100] on icon at bounding box center [1342, 104] width 33 height 10
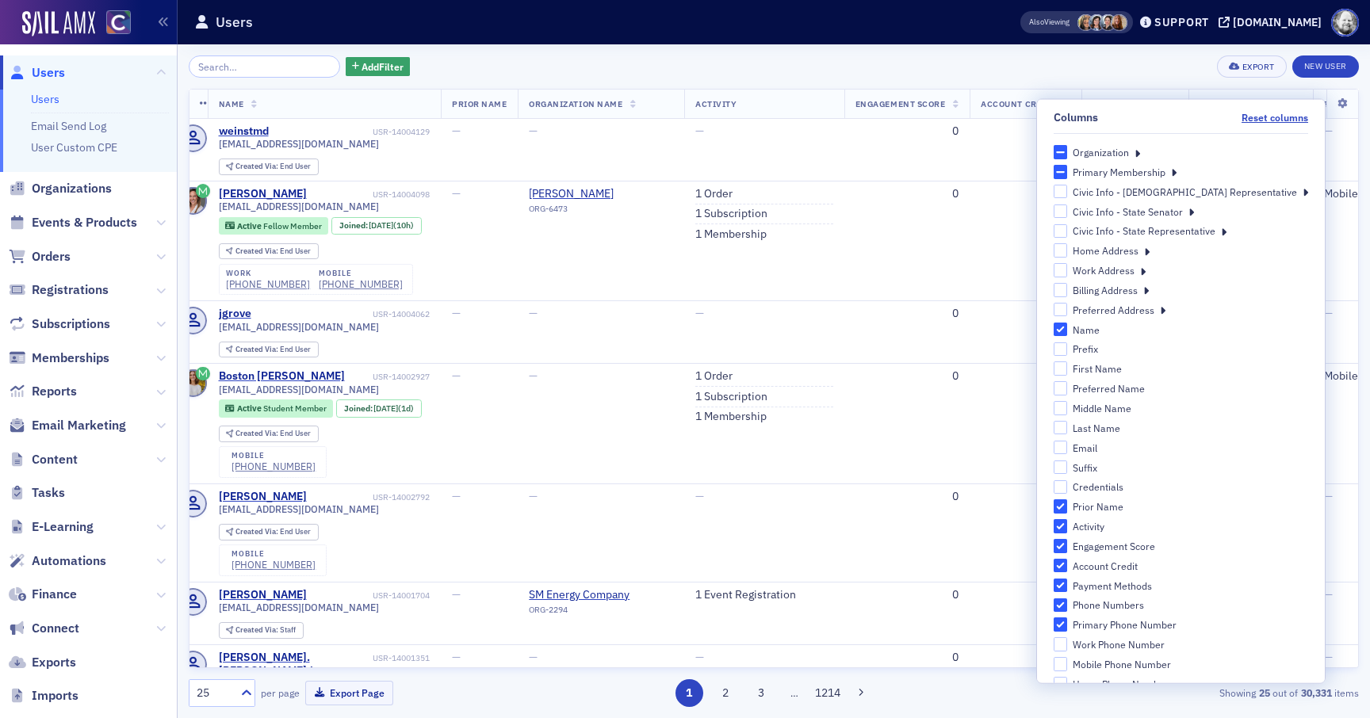
click at [1124, 504] on div "Prior Name" at bounding box center [1098, 506] width 51 height 13
click at [1068, 504] on input "Prior Name" at bounding box center [1061, 507] width 14 height 14
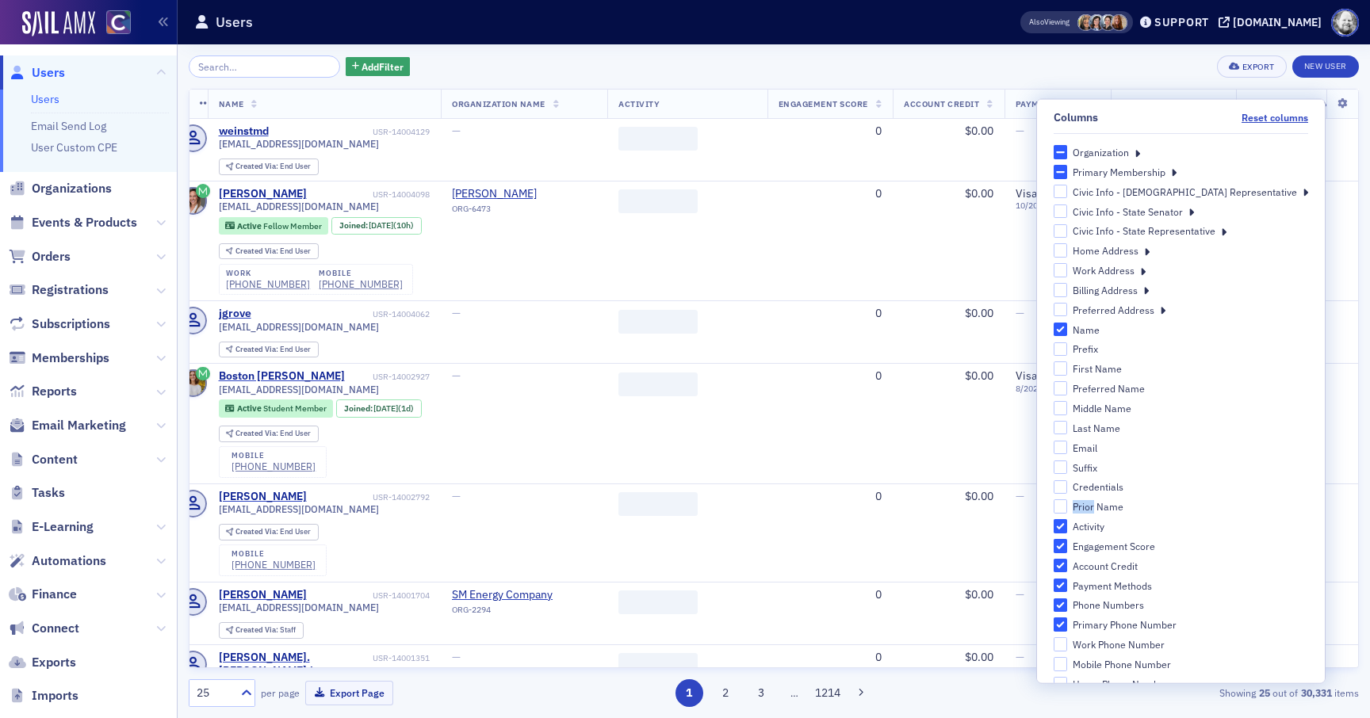
click at [1124, 504] on div "Prior Name" at bounding box center [1098, 506] width 51 height 13
click at [1068, 504] on input "Prior Name" at bounding box center [1061, 507] width 14 height 14
checkbox input "true"
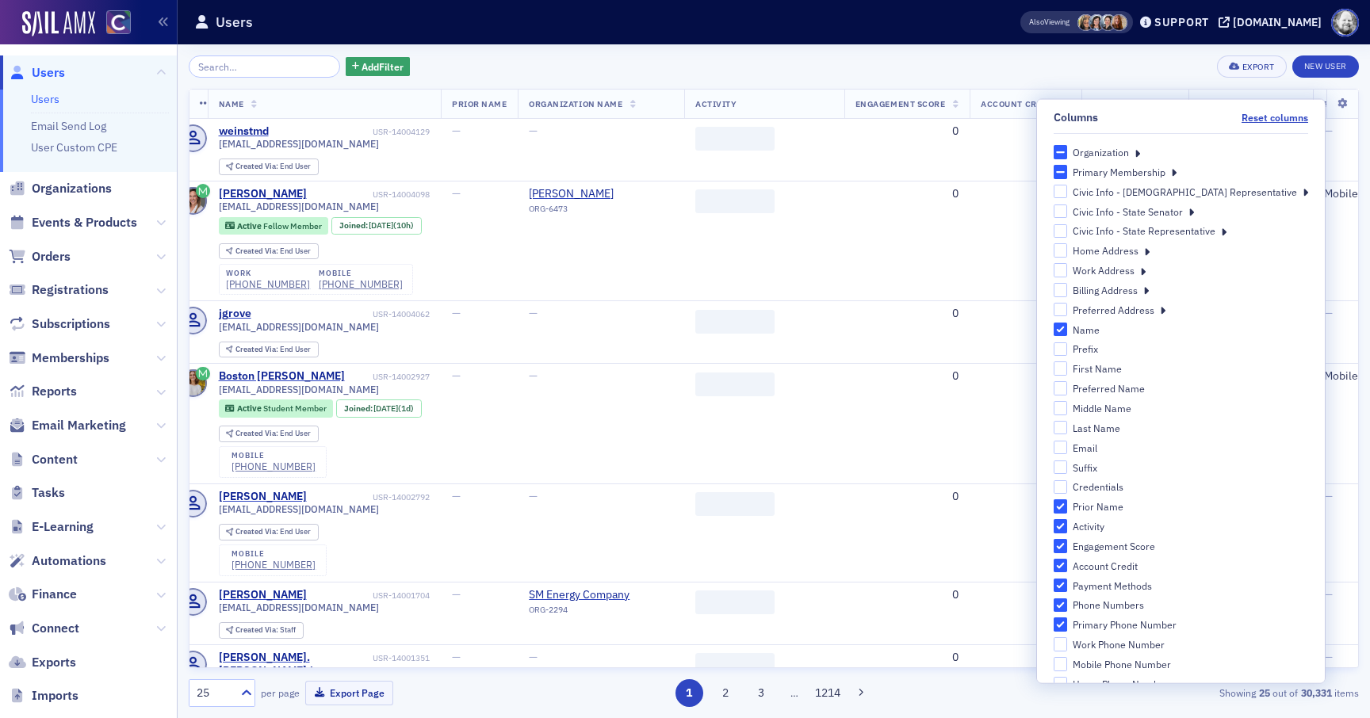
click at [1105, 526] on div "Activity" at bounding box center [1089, 526] width 32 height 13
click at [1068, 526] on input "Activity" at bounding box center [1061, 526] width 14 height 14
checkbox input "false"
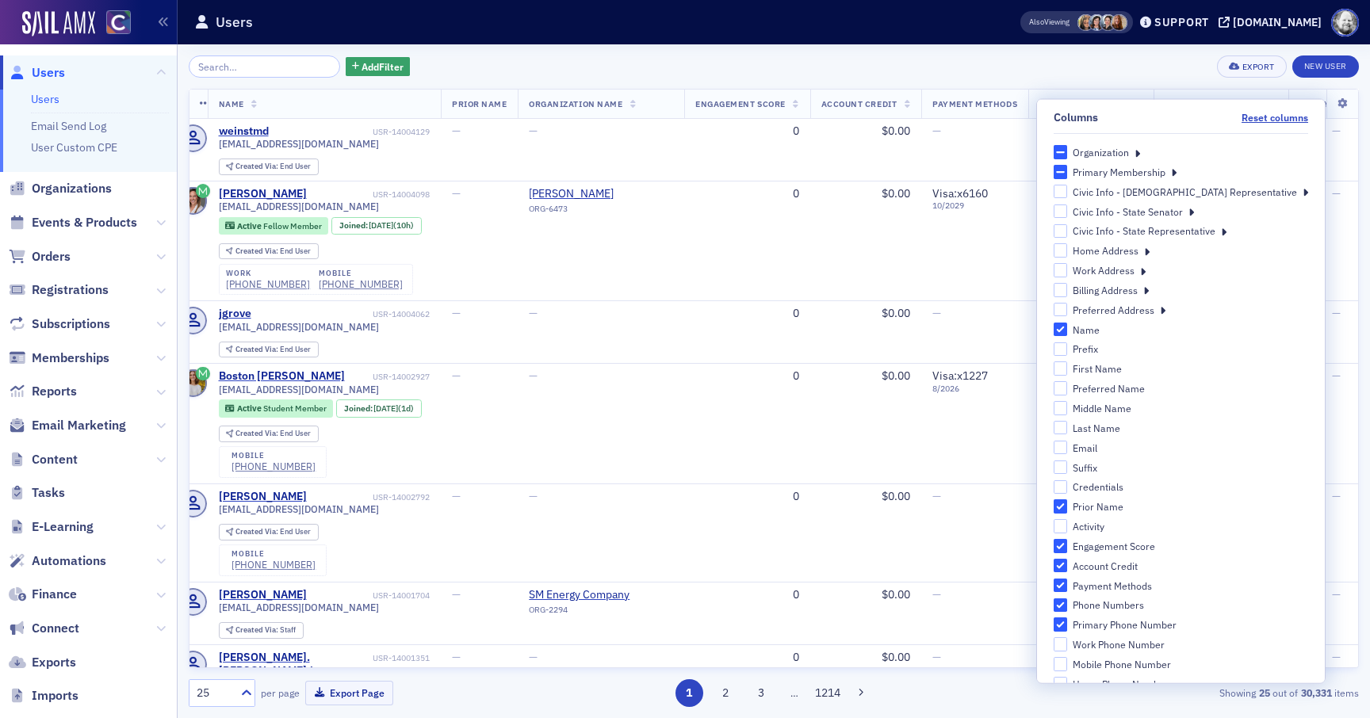
click at [1155, 544] on div "Engagement Score" at bounding box center [1114, 545] width 82 height 13
click at [1068, 544] on input "Engagement Score" at bounding box center [1061, 546] width 14 height 14
checkbox input "false"
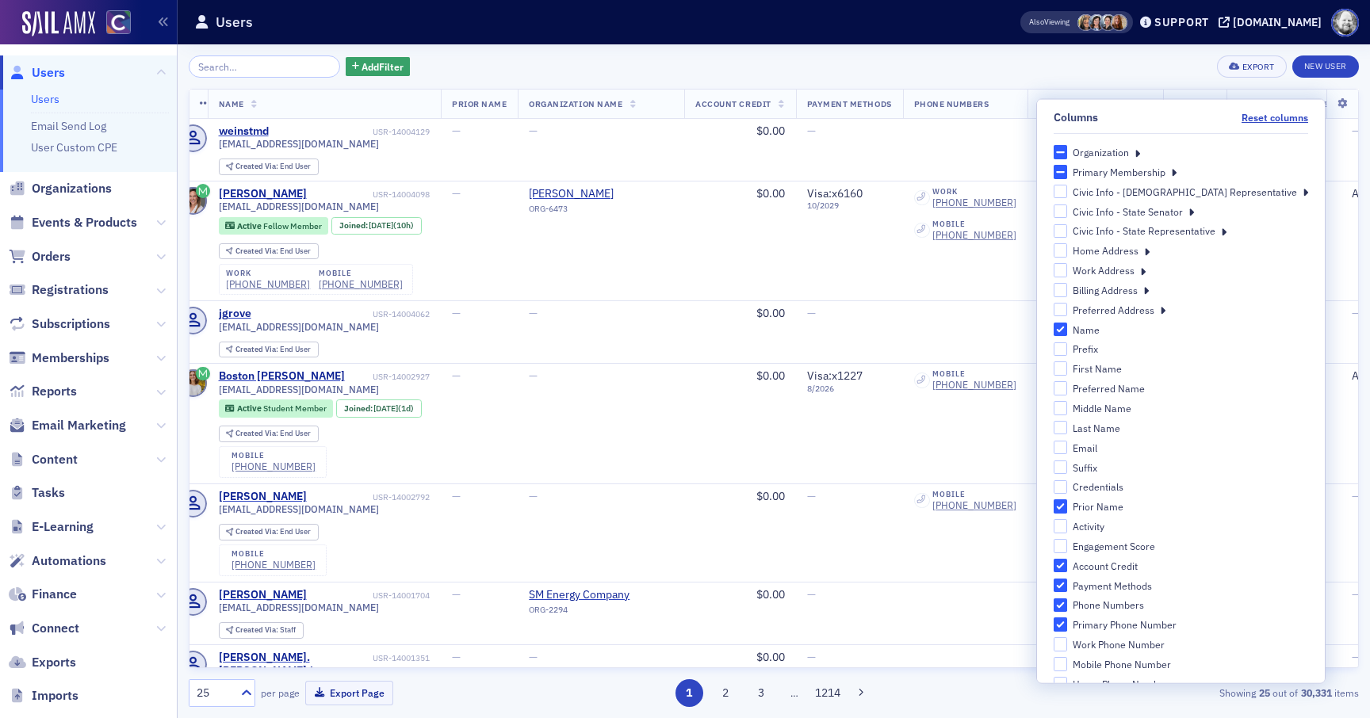
click at [1138, 568] on div "Account Credit" at bounding box center [1105, 565] width 65 height 13
click at [1068, 568] on input "Account Credit" at bounding box center [1061, 565] width 14 height 14
checkbox input "false"
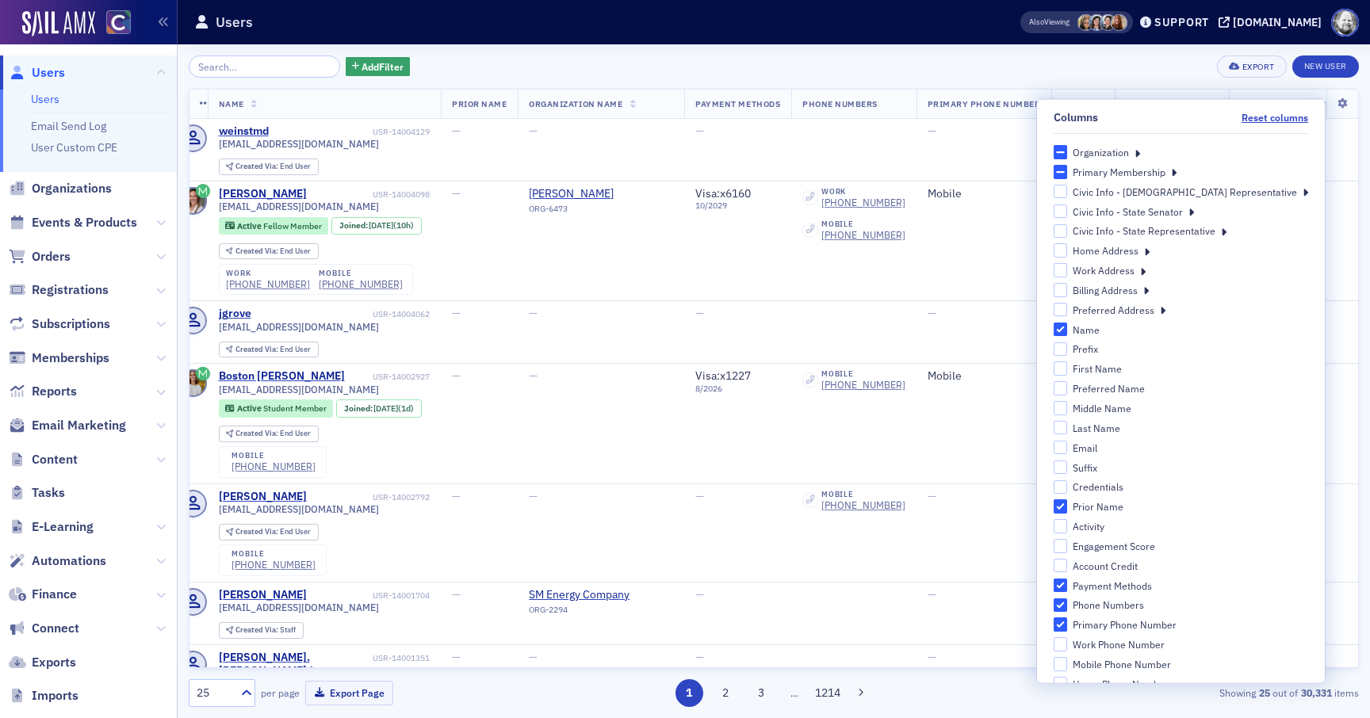
click at [1152, 586] on div "Payment Methods" at bounding box center [1112, 585] width 79 height 13
click at [1068, 586] on input "Payment Methods" at bounding box center [1061, 585] width 14 height 14
checkbox input "false"
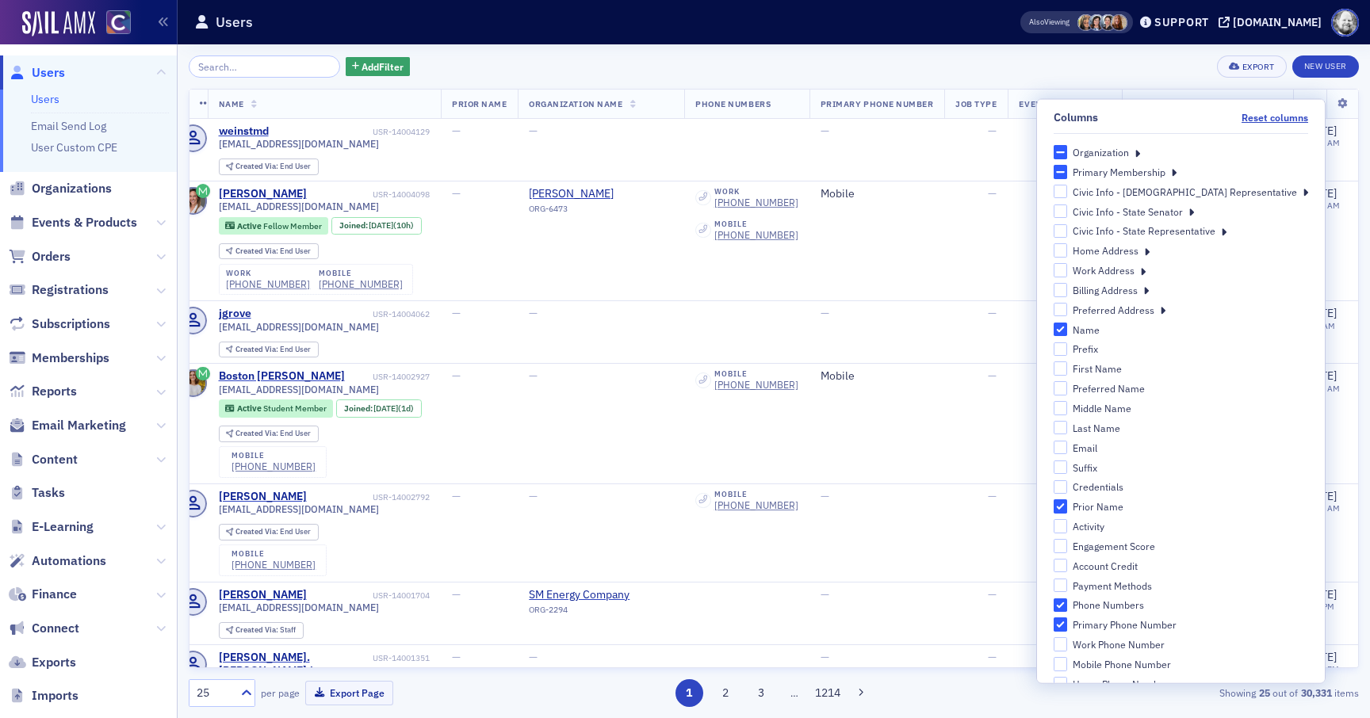
click at [1144, 610] on div "Phone Numbers" at bounding box center [1108, 605] width 71 height 13
click at [1068, 610] on input "Phone Numbers" at bounding box center [1061, 605] width 14 height 14
checkbox input "false"
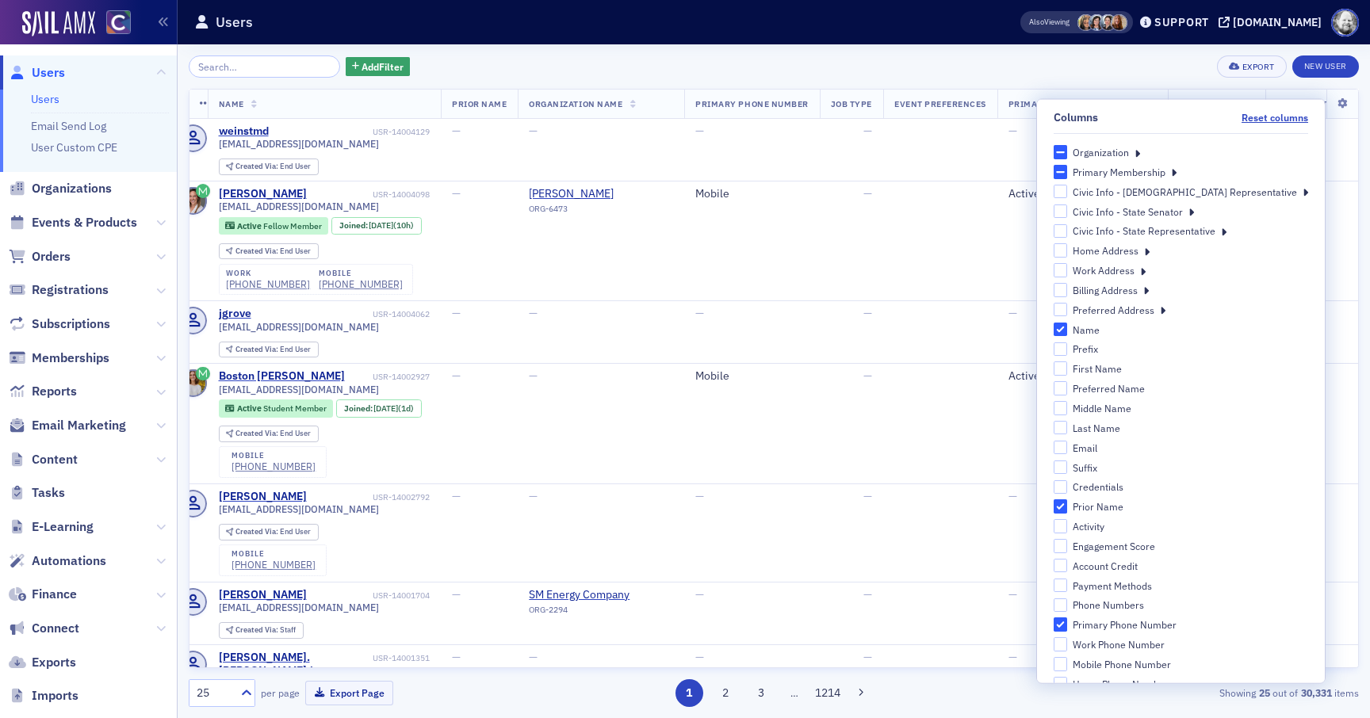
click at [1173, 621] on div "Primary Phone Number" at bounding box center [1125, 624] width 104 height 13
click at [1068, 621] on input "Primary Phone Number" at bounding box center [1061, 625] width 14 height 14
checkbox input "false"
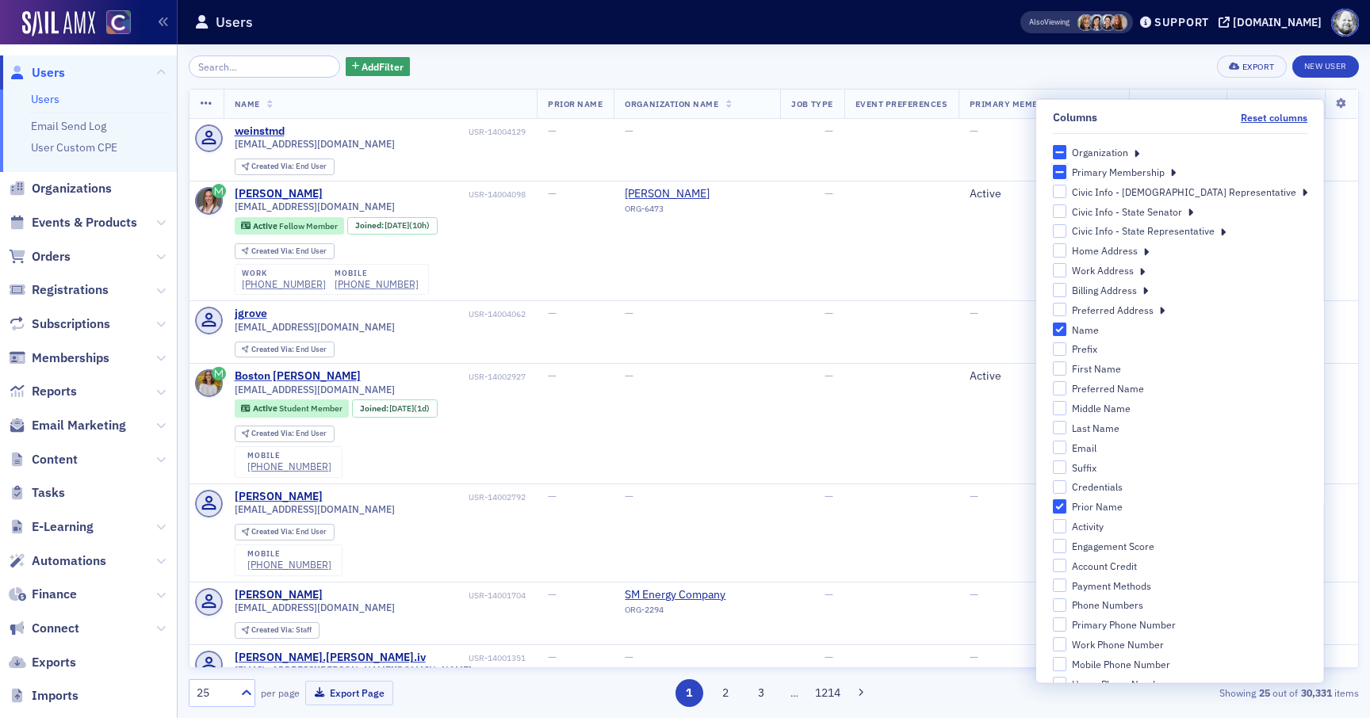
click at [1067, 172] on input "Primary Membership" at bounding box center [1059, 172] width 14 height 14
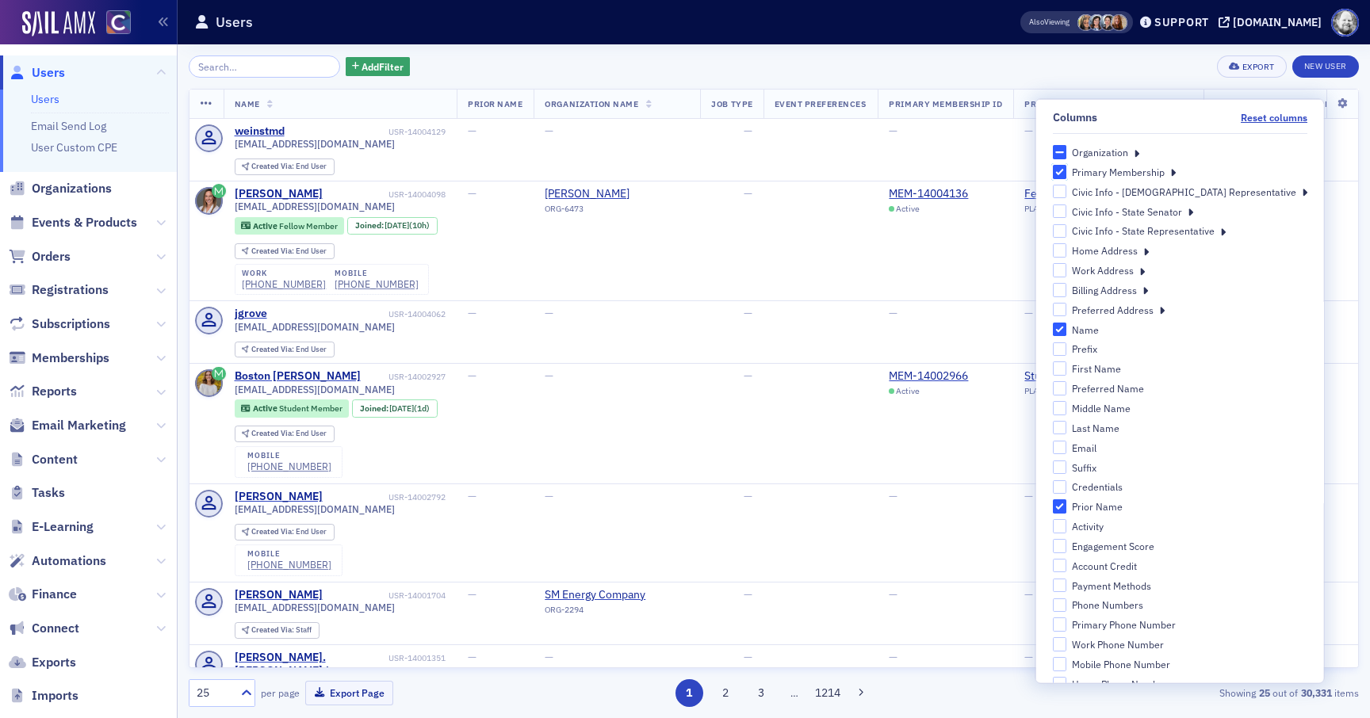
click at [1067, 170] on input "Primary Membership" at bounding box center [1059, 172] width 14 height 14
checkbox input "false"
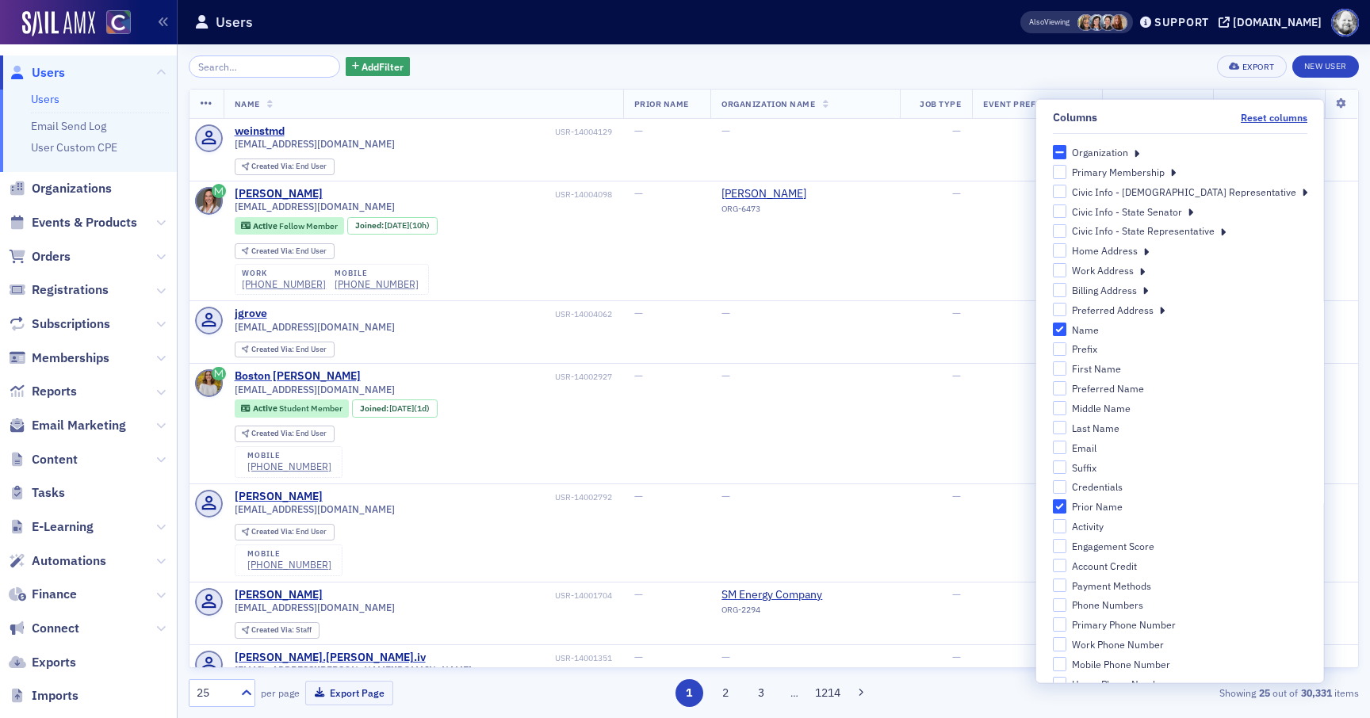
click at [1047, 51] on div "Add Filter Export New User Name Prior Name Organization Name Job Type Event Pre…" at bounding box center [774, 381] width 1170 height 674
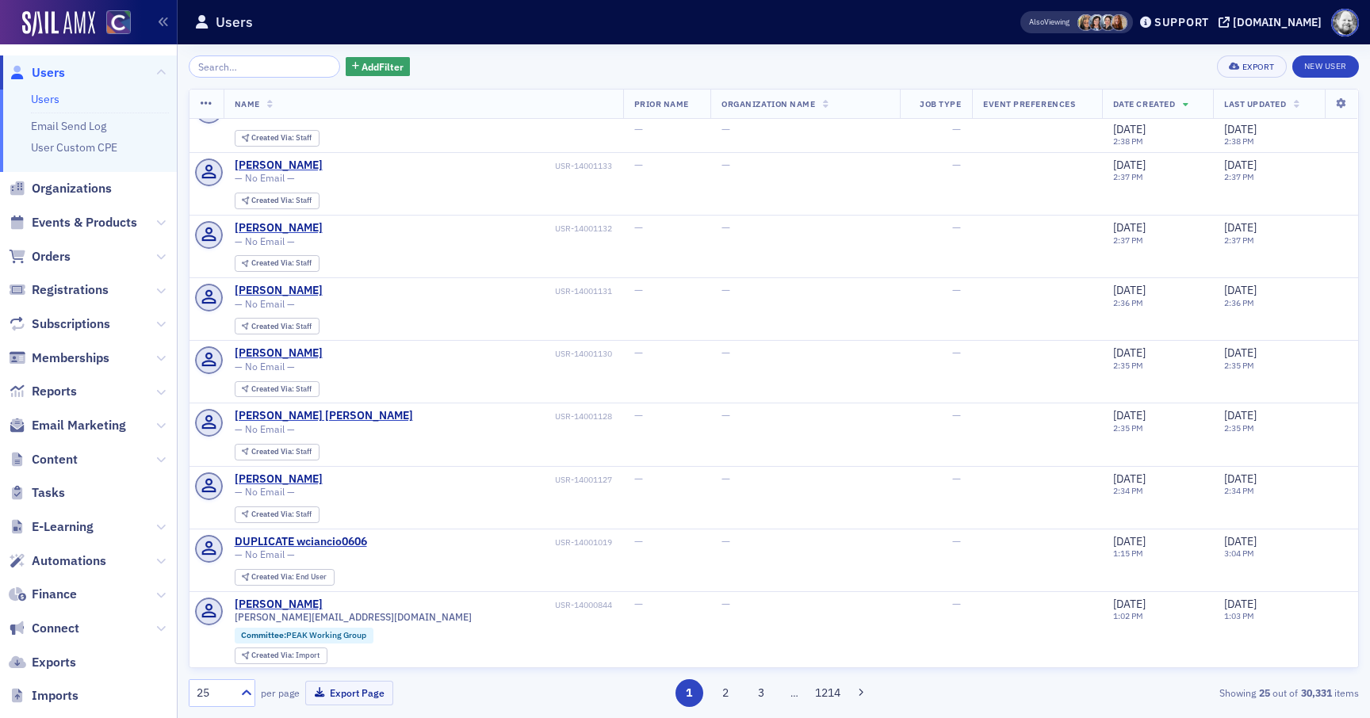
scroll to position [1235, 0]
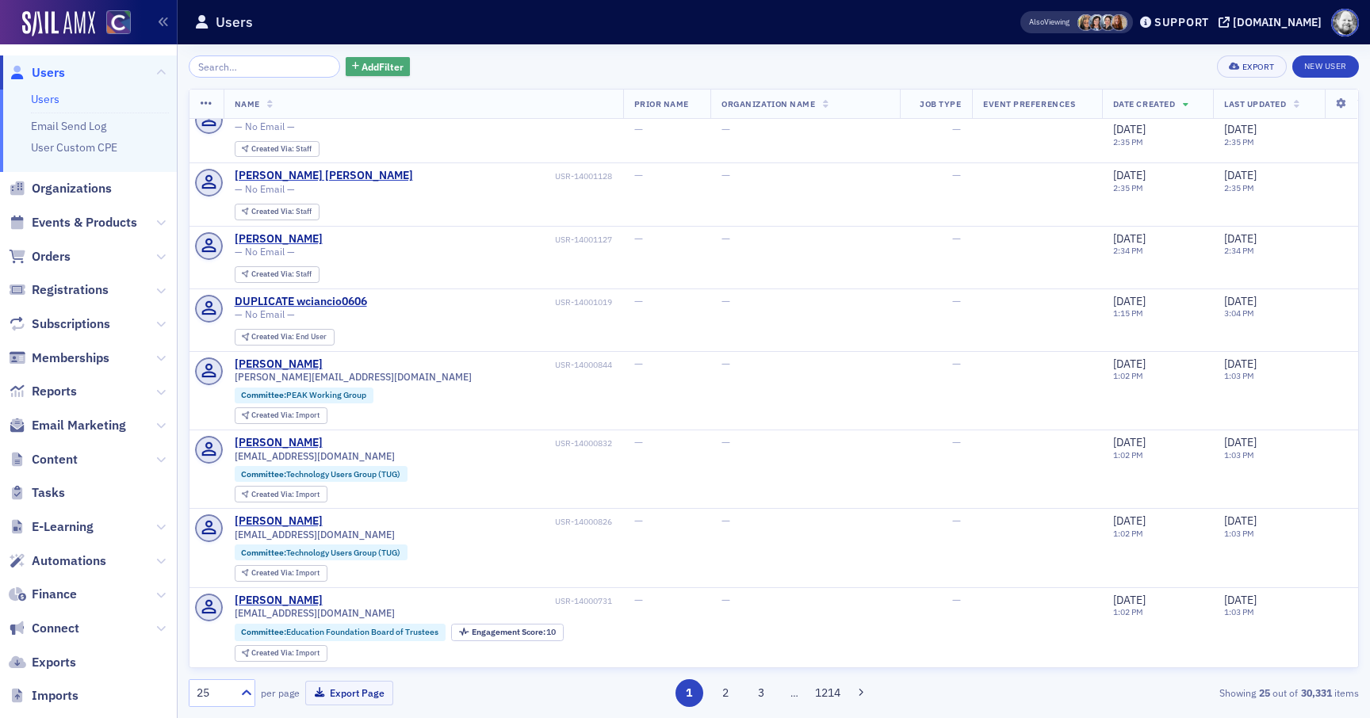
click at [359, 74] on button "Add Filter" at bounding box center [378, 67] width 65 height 20
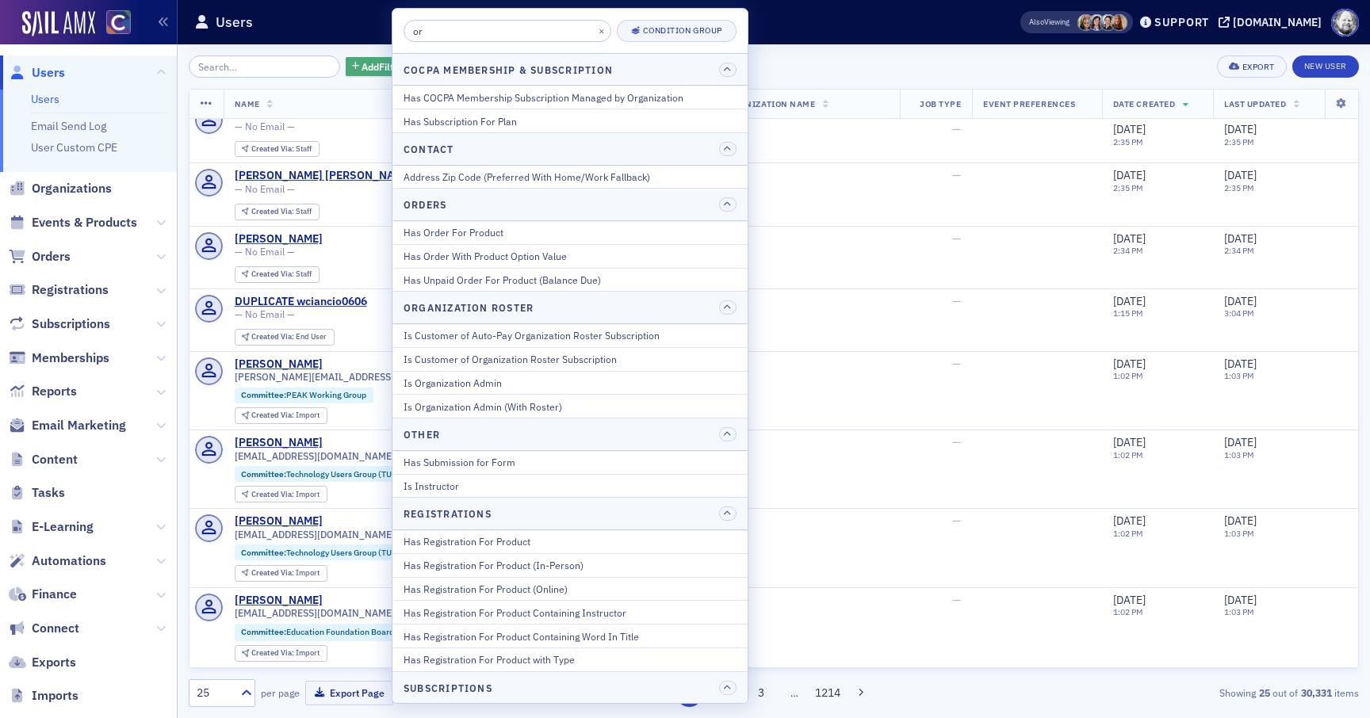
type input "o"
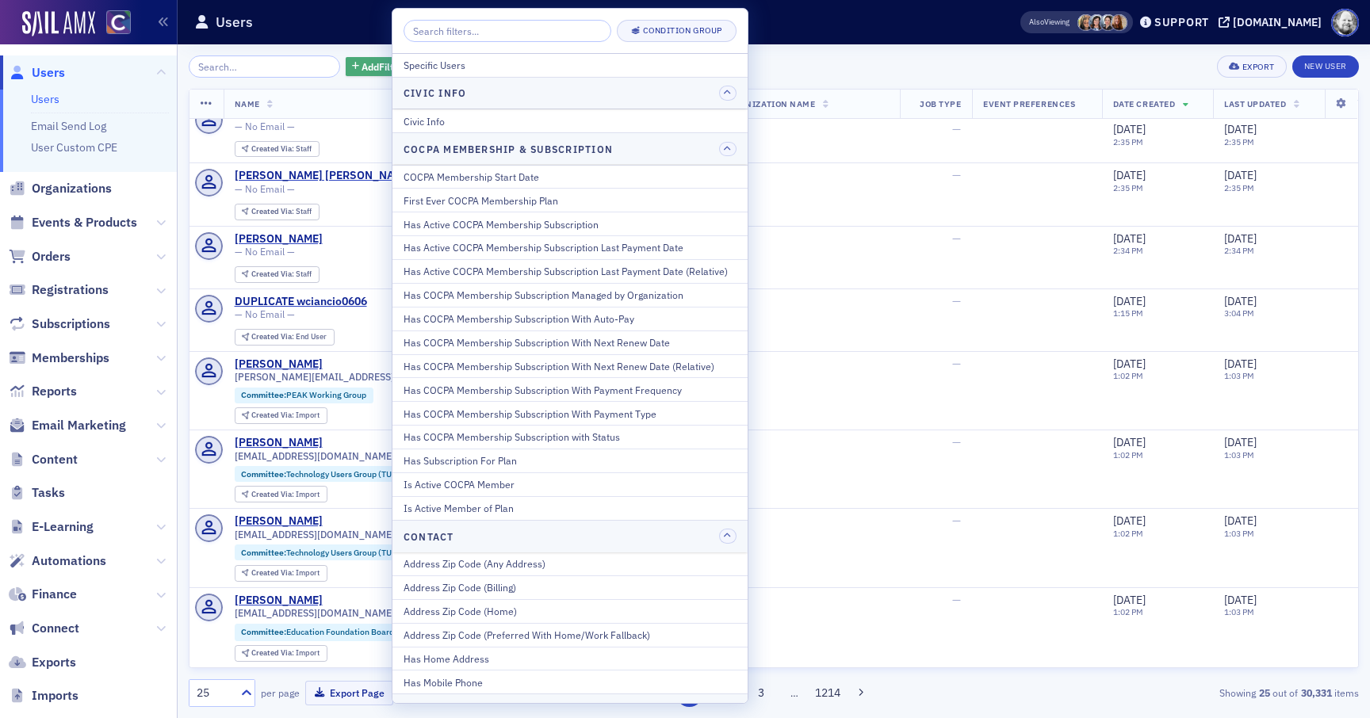
type input "o"
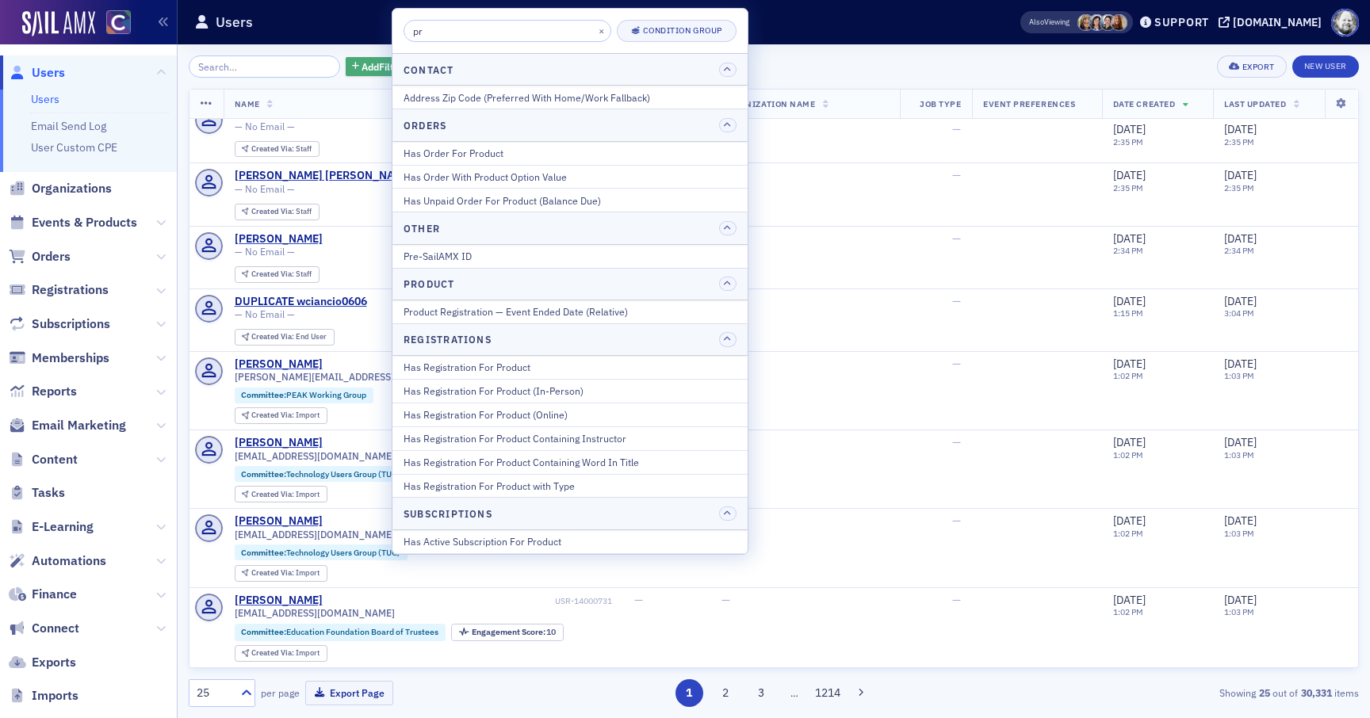
type input "pri"
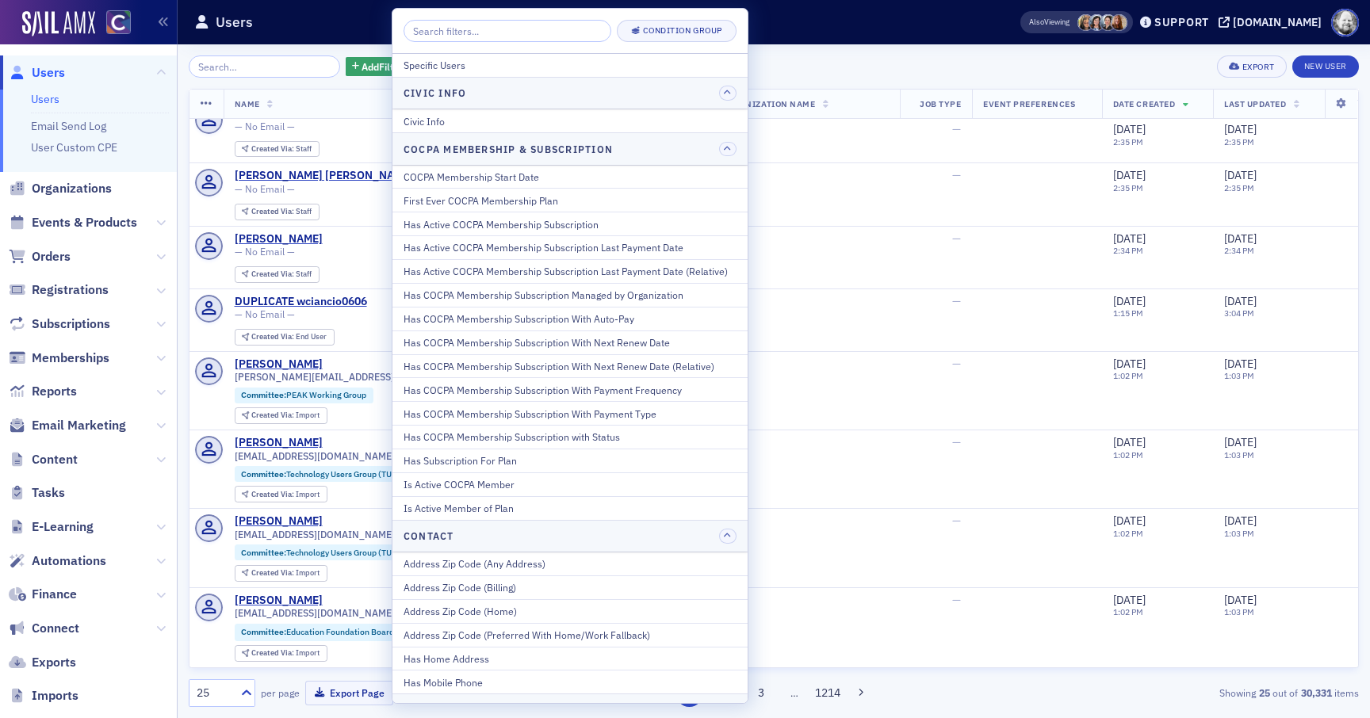
click at [785, 44] on div "Add Filter Export New User Name Prior Name Organization Name Job Type Event Pre…" at bounding box center [774, 381] width 1170 height 674
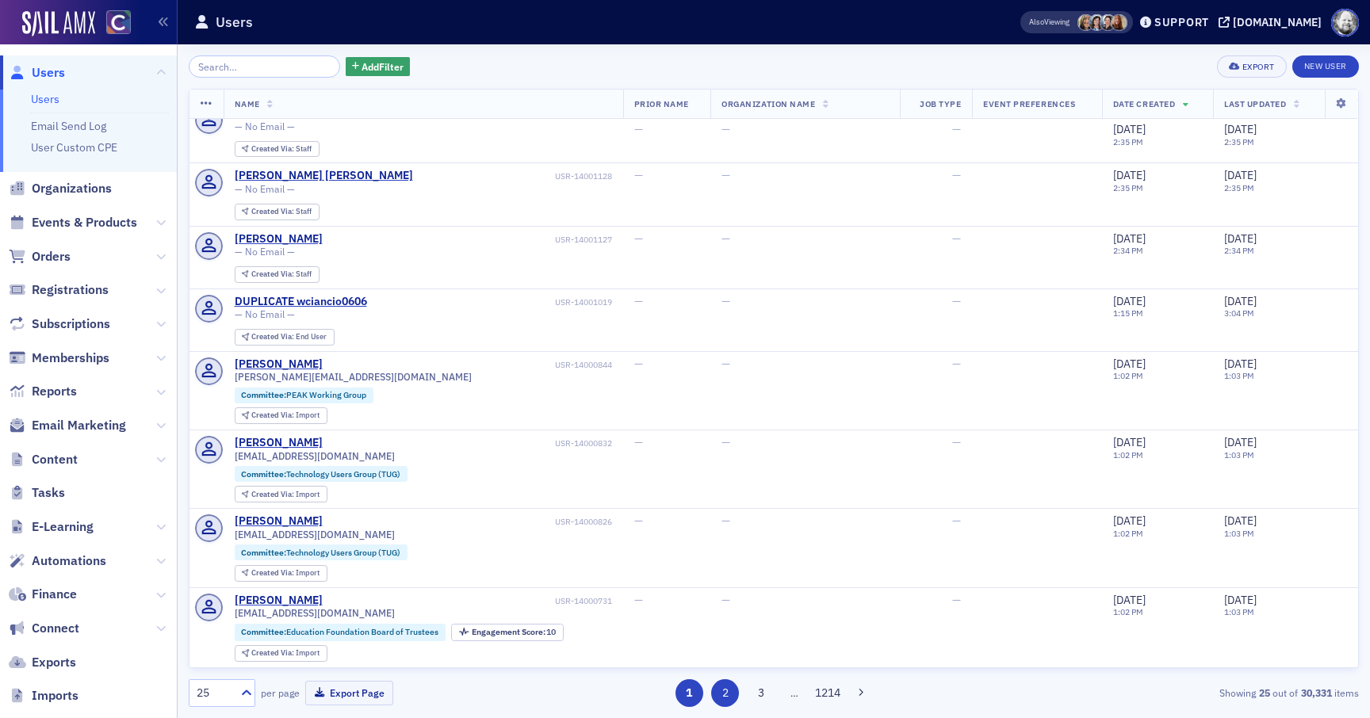
click at [726, 689] on button "2" at bounding box center [725, 694] width 28 height 28
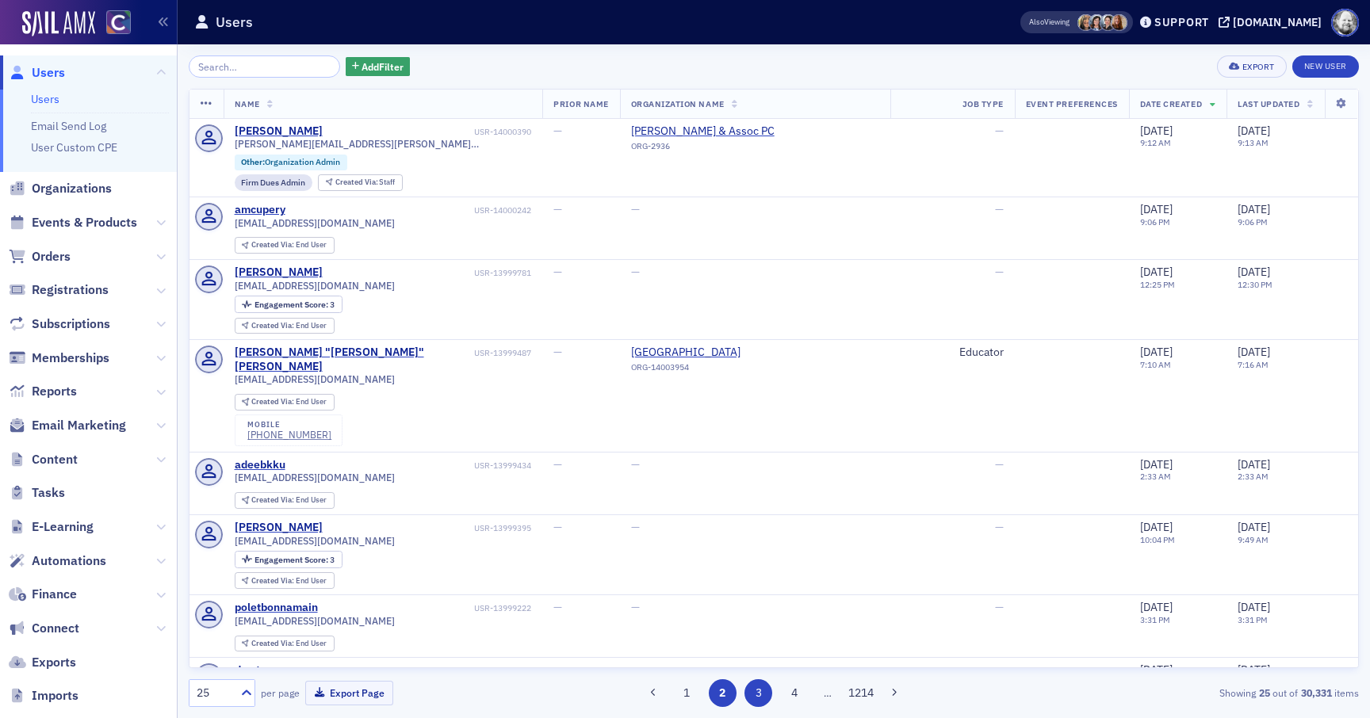
click at [754, 692] on button "3" at bounding box center [759, 694] width 28 height 28
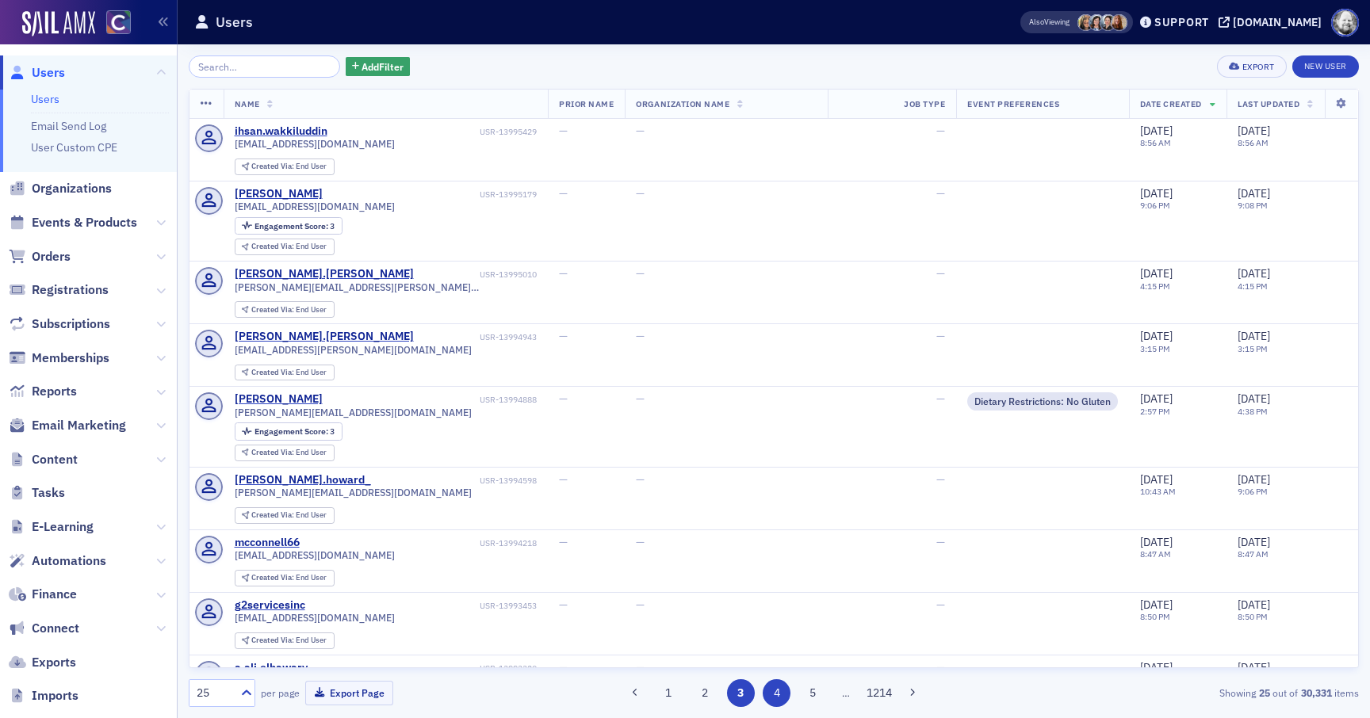
click at [772, 694] on button "4" at bounding box center [777, 694] width 28 height 28
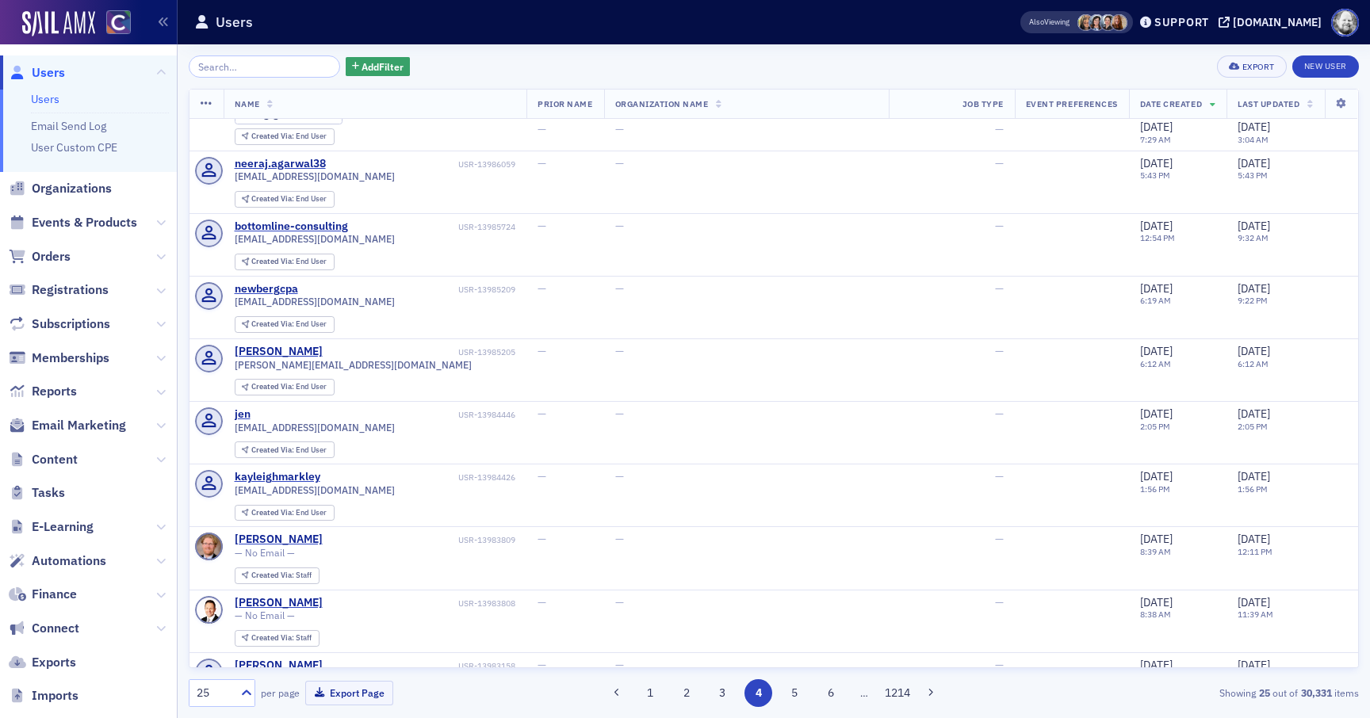
scroll to position [1213, 0]
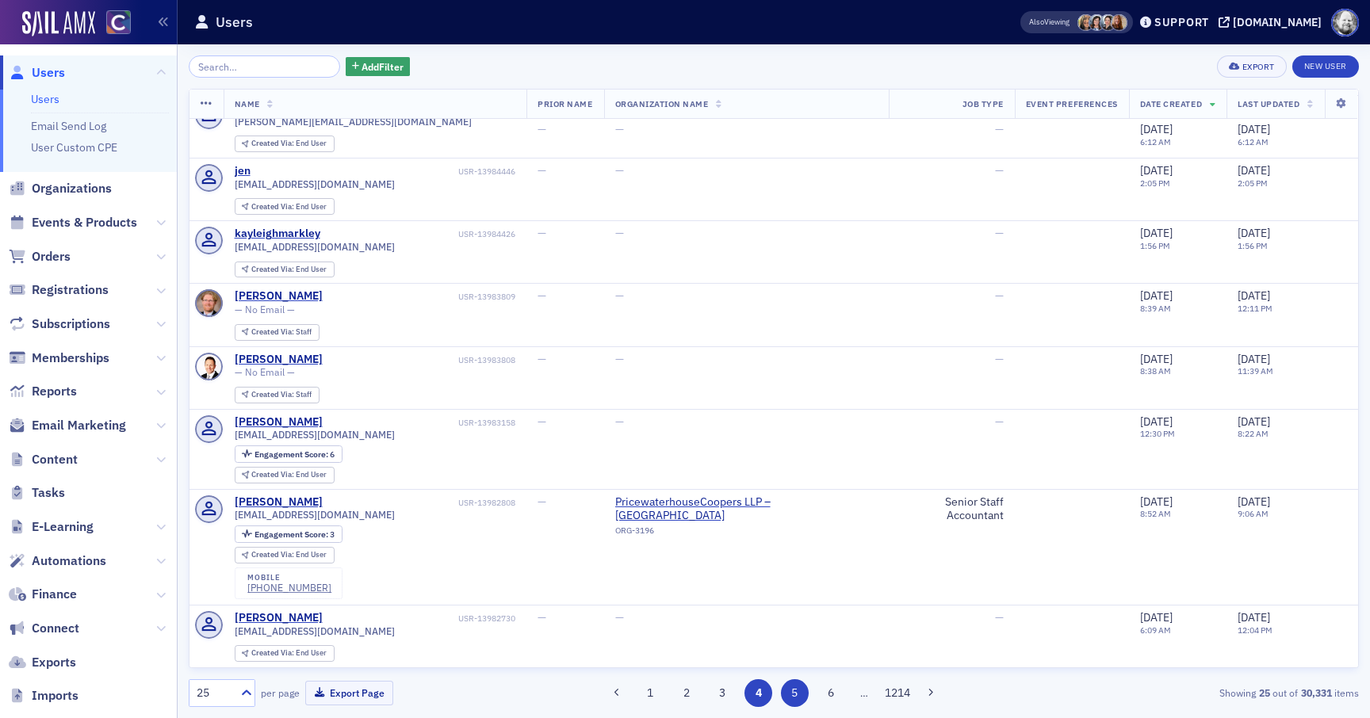
click at [792, 690] on button "5" at bounding box center [795, 694] width 28 height 28
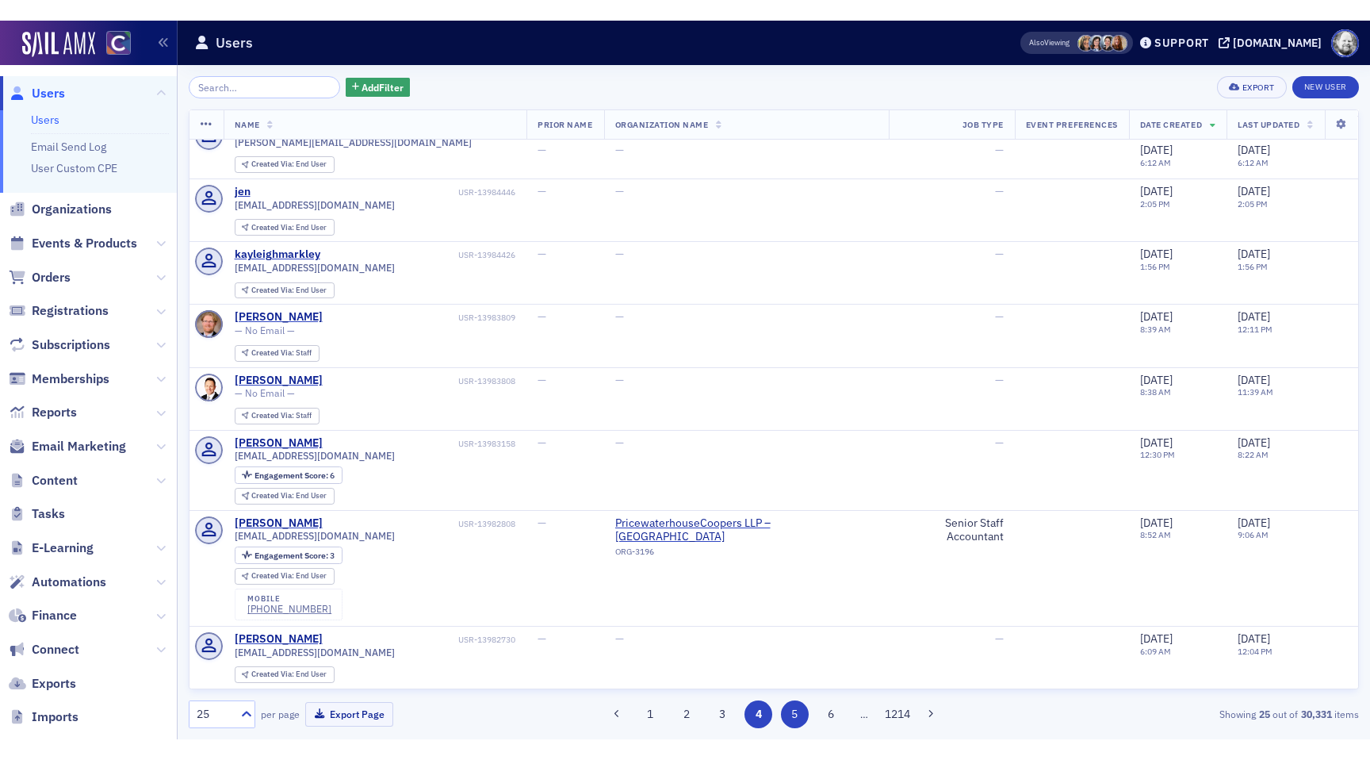
scroll to position [0, 0]
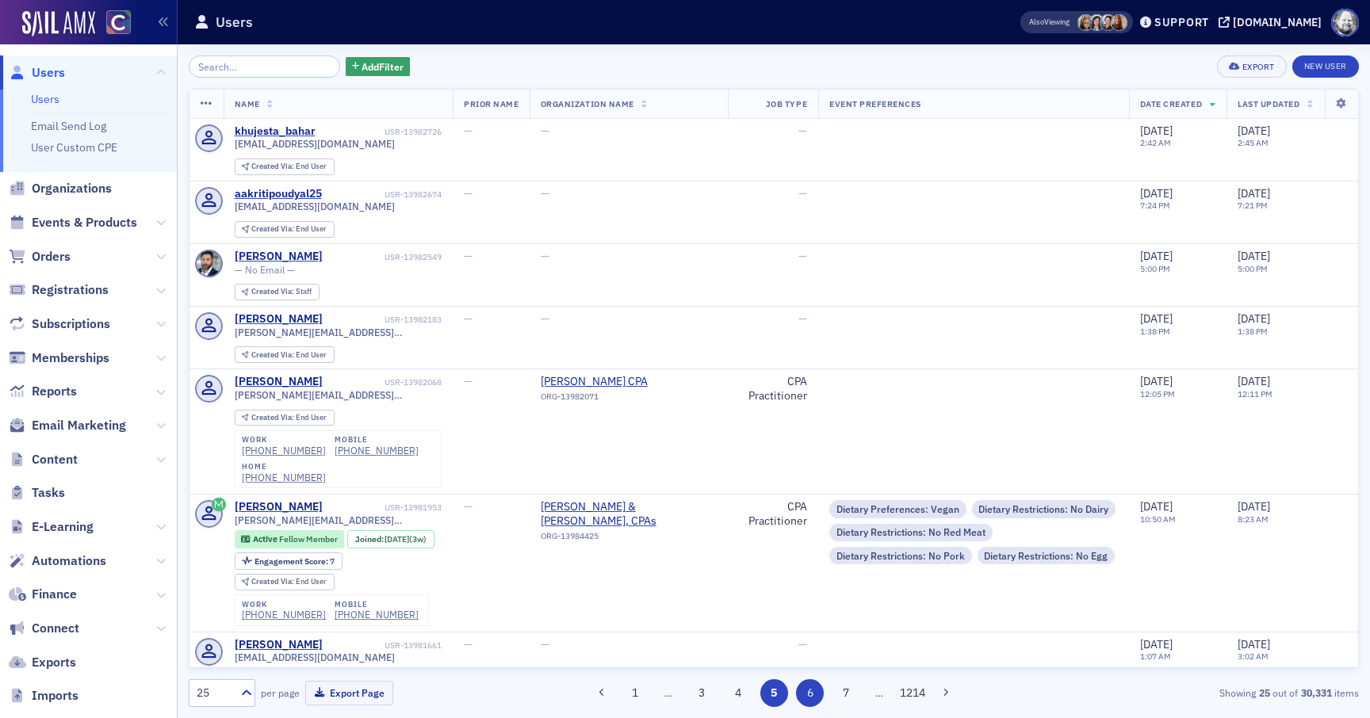
click at [819, 691] on button "6" at bounding box center [810, 694] width 28 height 28
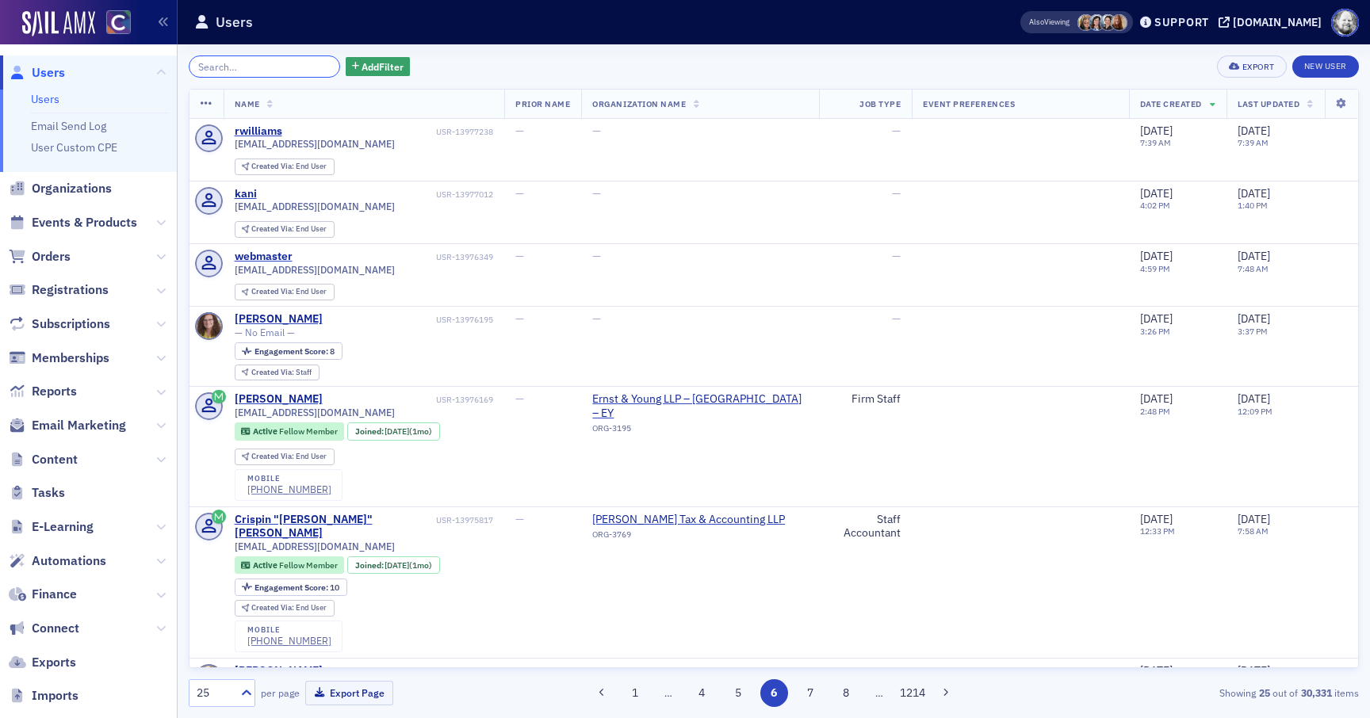
click at [226, 67] on input "search" at bounding box center [264, 67] width 151 height 22
click at [270, 67] on input "search" at bounding box center [264, 67] width 151 height 22
paste input "[PERSON_NAME]"
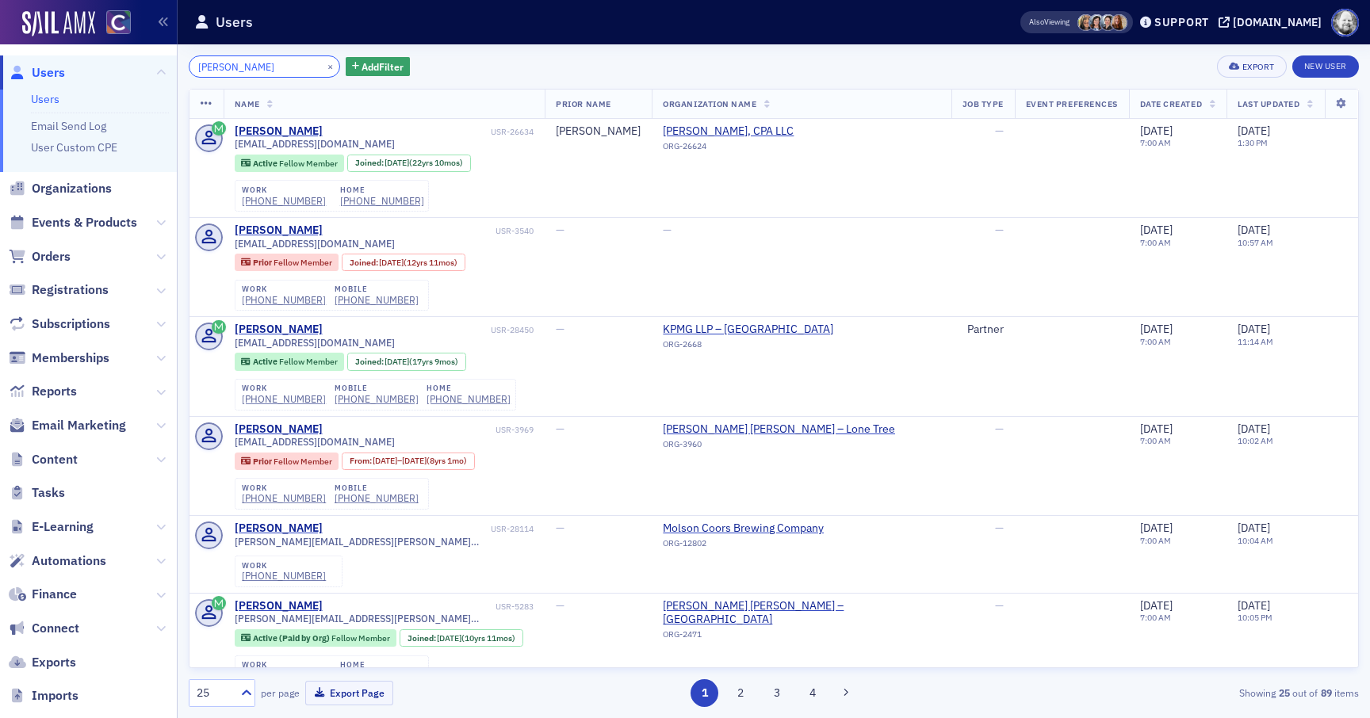
click at [228, 70] on input "[PERSON_NAME]" at bounding box center [264, 67] width 151 height 22
click at [262, 66] on input "[PERSON_NAME]" at bounding box center [264, 67] width 151 height 22
type input "h"
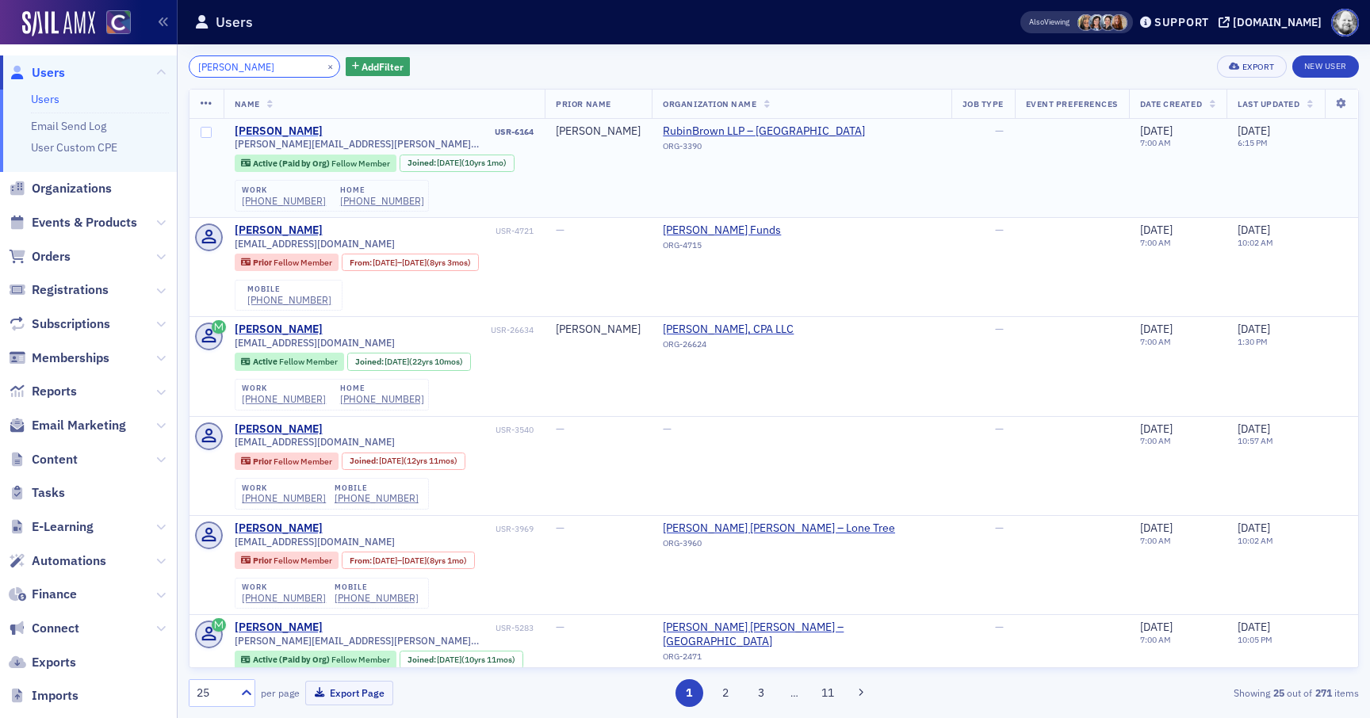
type input "[PERSON_NAME]"
click at [290, 128] on div "[PERSON_NAME]" at bounding box center [279, 131] width 88 height 14
drag, startPoint x: 607, startPoint y: 128, endPoint x: 680, endPoint y: 130, distance: 73.8
click at [641, 130] on div "[PERSON_NAME]" at bounding box center [598, 131] width 85 height 14
click at [611, 102] on span "Prior Name" at bounding box center [583, 103] width 55 height 11
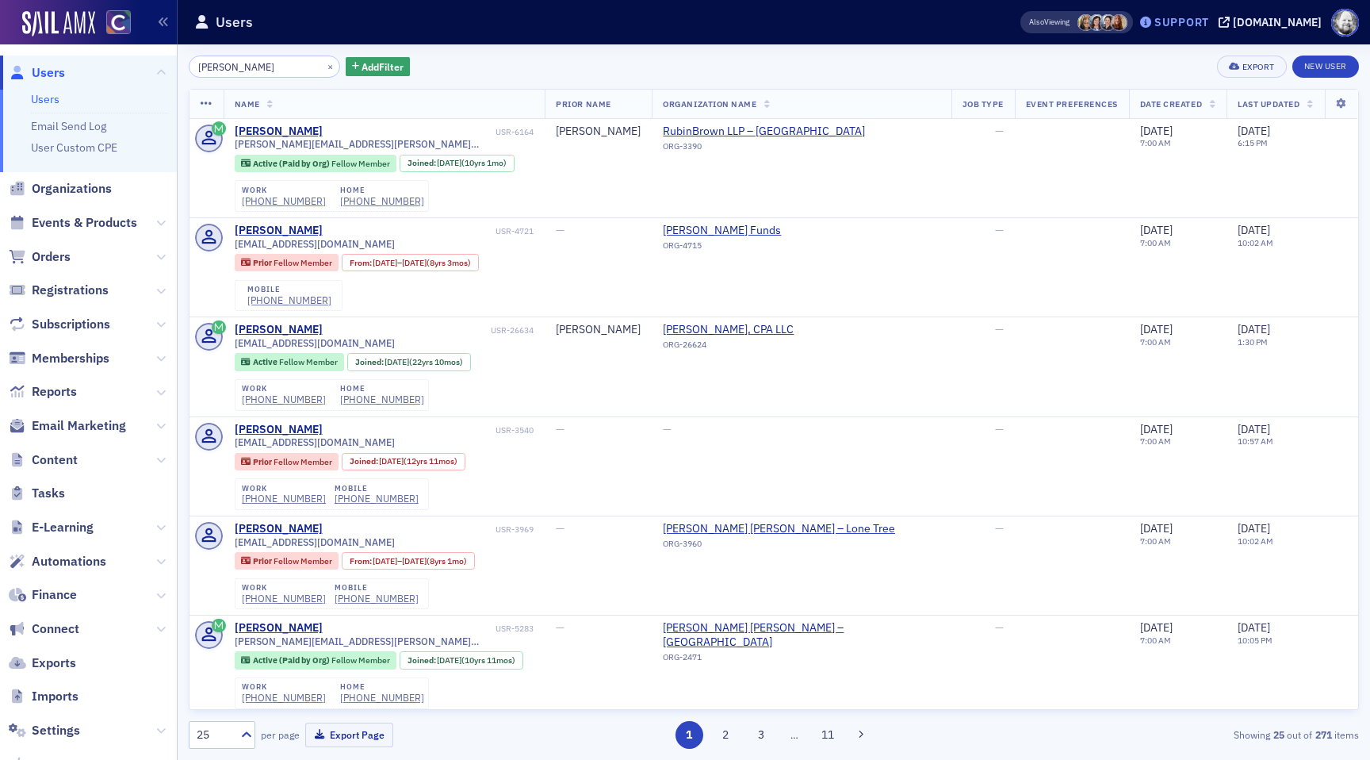
click at [1197, 25] on div "Support" at bounding box center [1182, 22] width 55 height 14
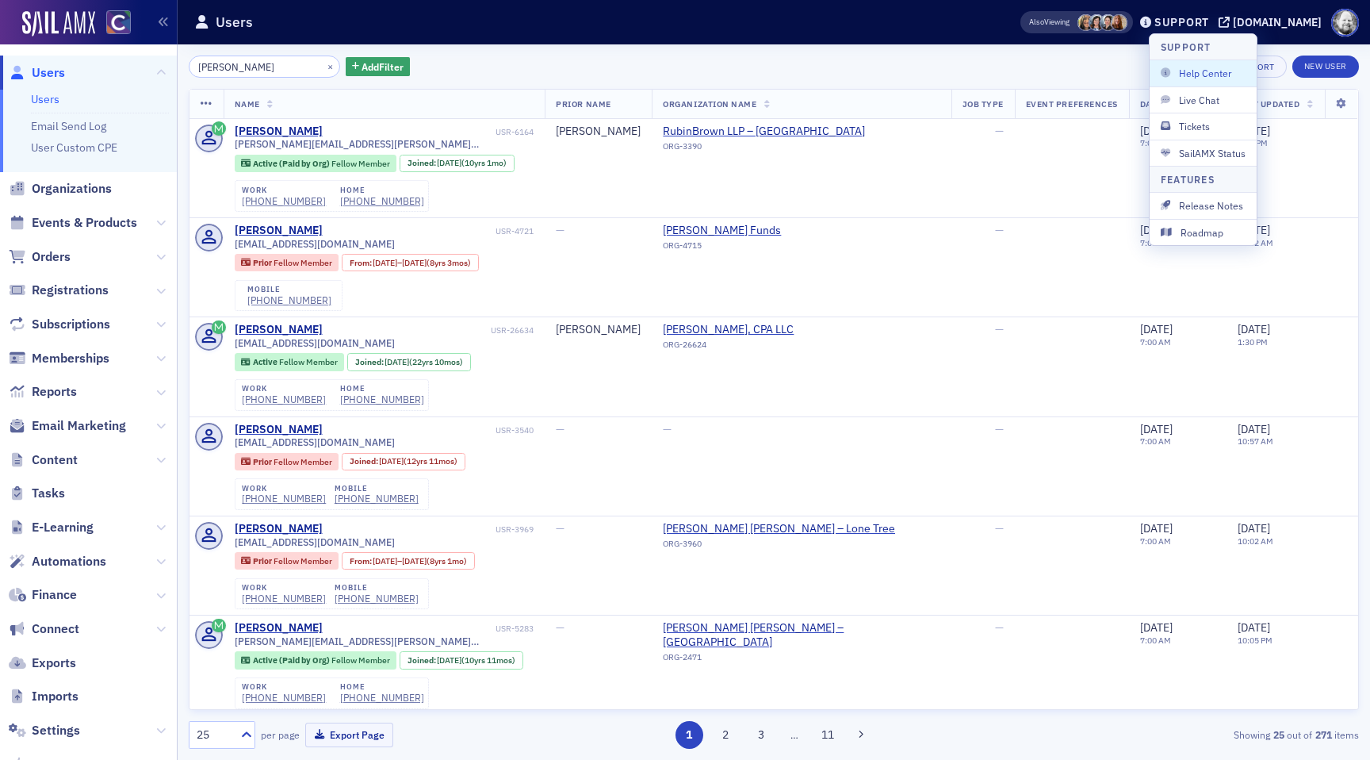
click at [986, 67] on div "[PERSON_NAME] × Add Filter Export New User" at bounding box center [774, 67] width 1170 height 22
